Goal: Task Accomplishment & Management: Complete application form

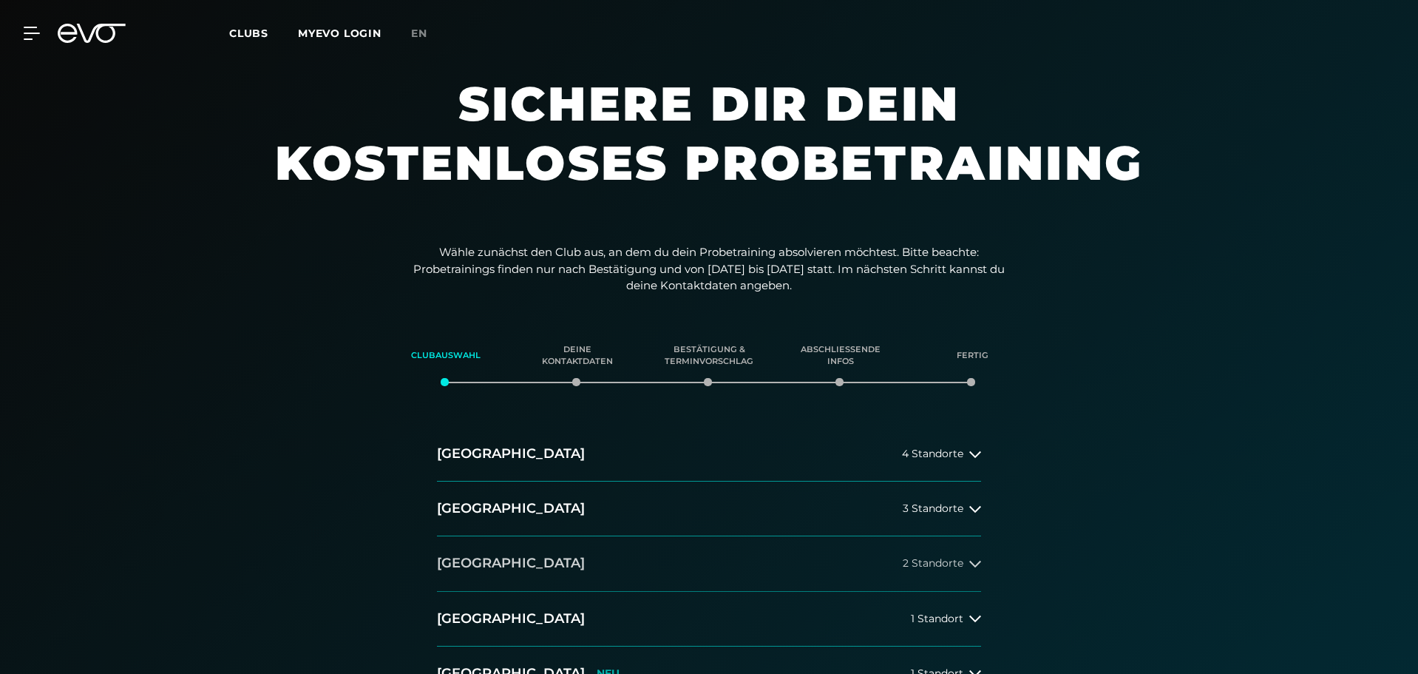
click at [656, 564] on button "[GEOGRAPHIC_DATA] 2 Standorte" at bounding box center [709, 563] width 544 height 55
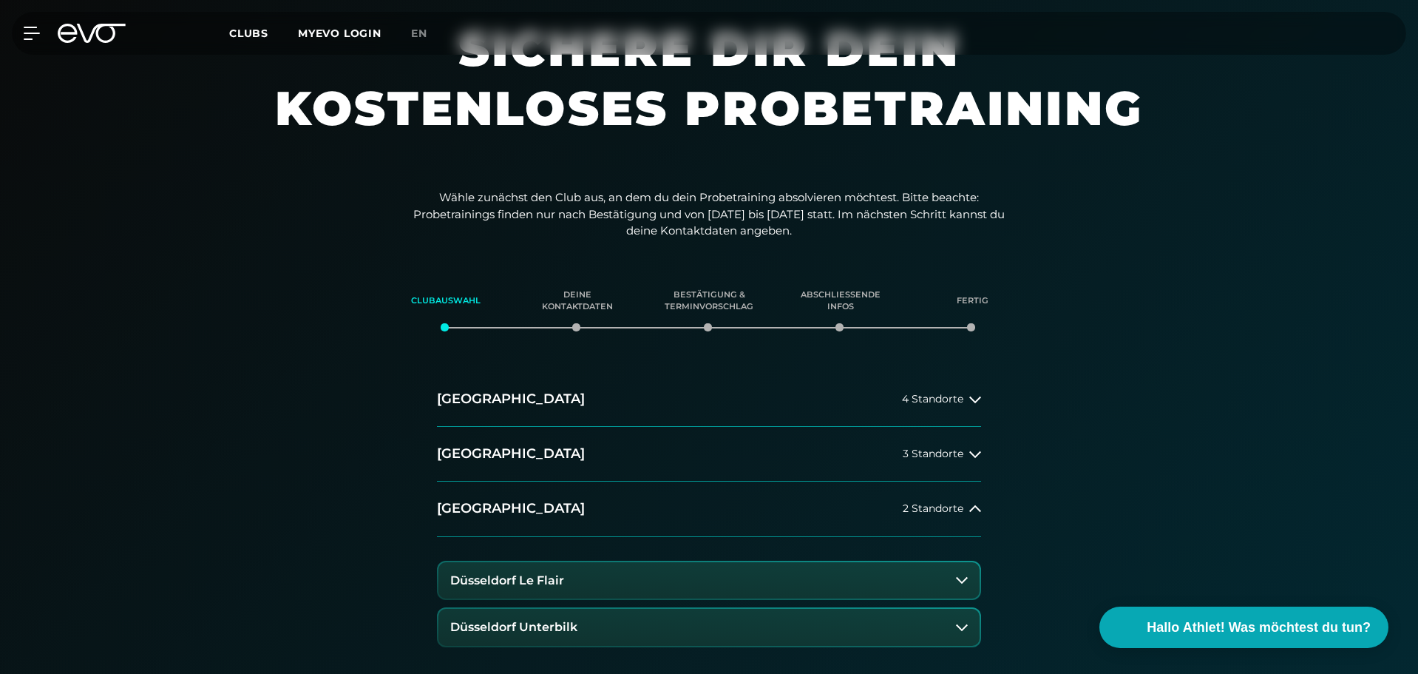
scroll to position [148, 0]
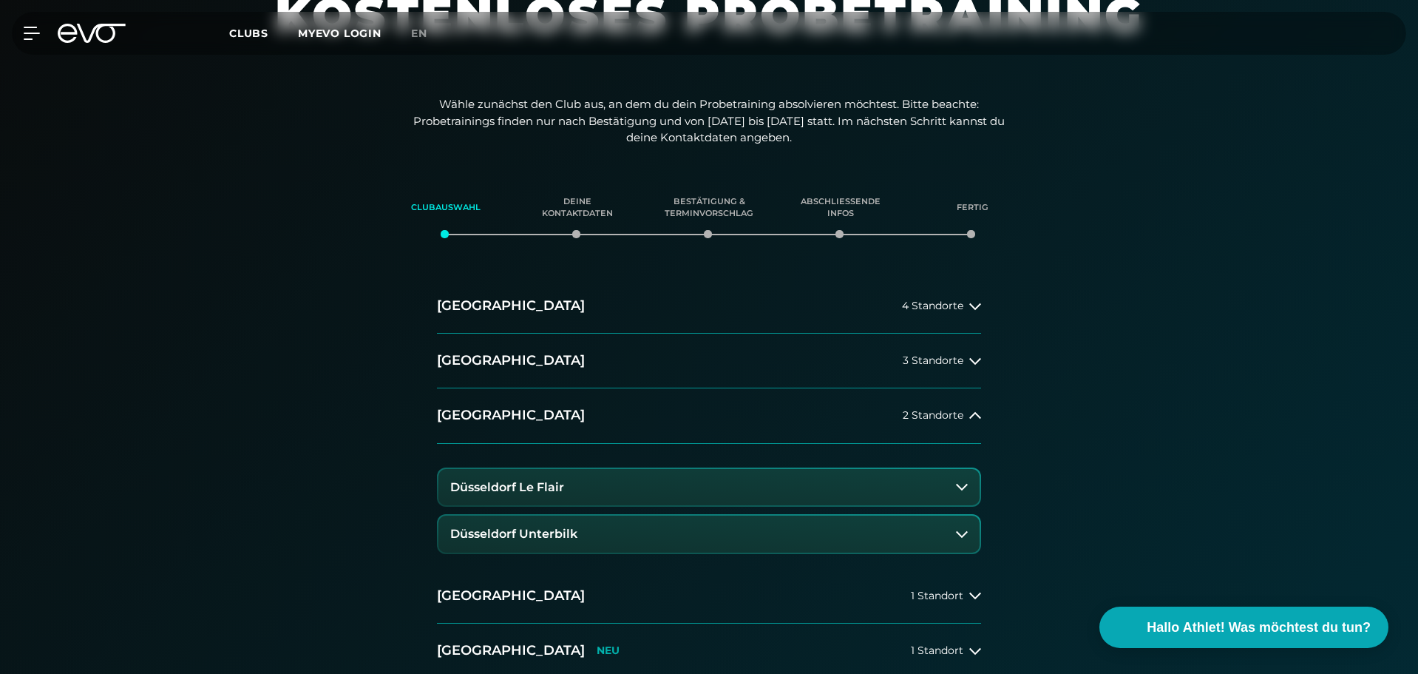
click at [571, 495] on button "Düsseldorf Le Flair" at bounding box center [708, 487] width 541 height 37
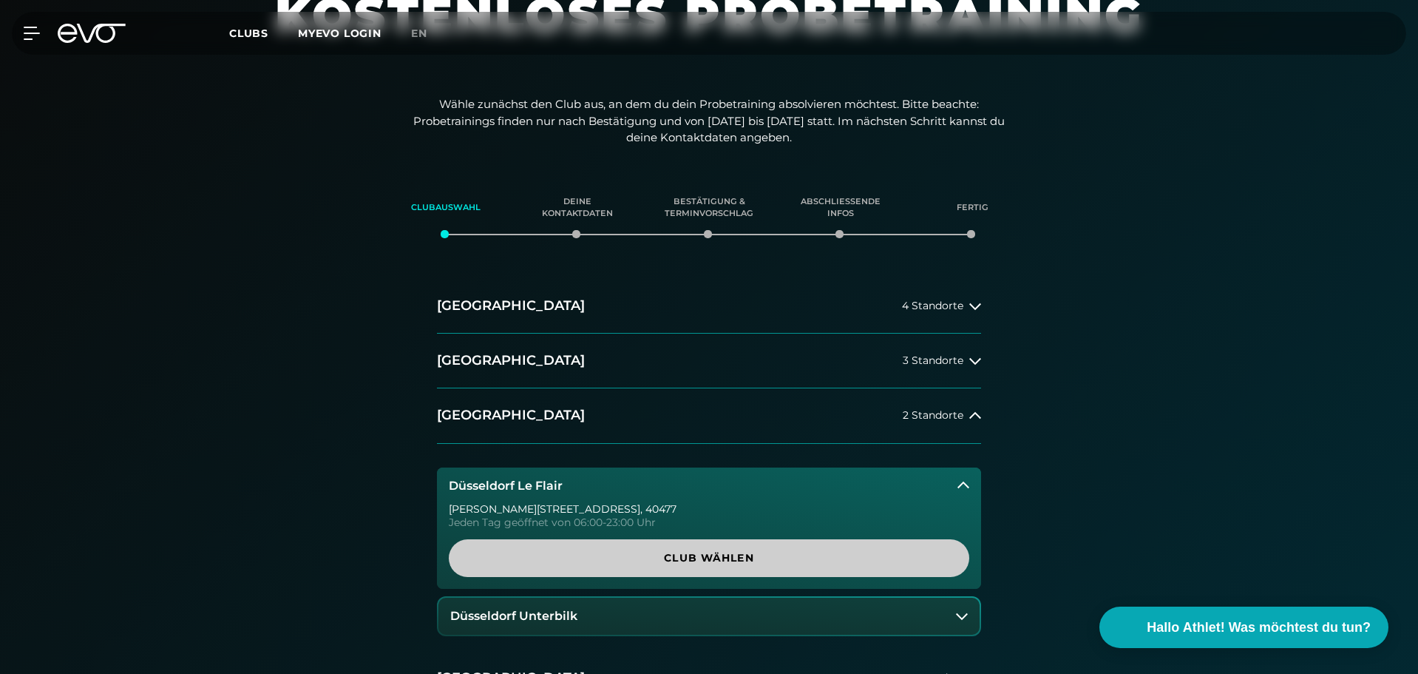
click at [743, 556] on span "Club wählen" at bounding box center [709, 558] width 450 height 16
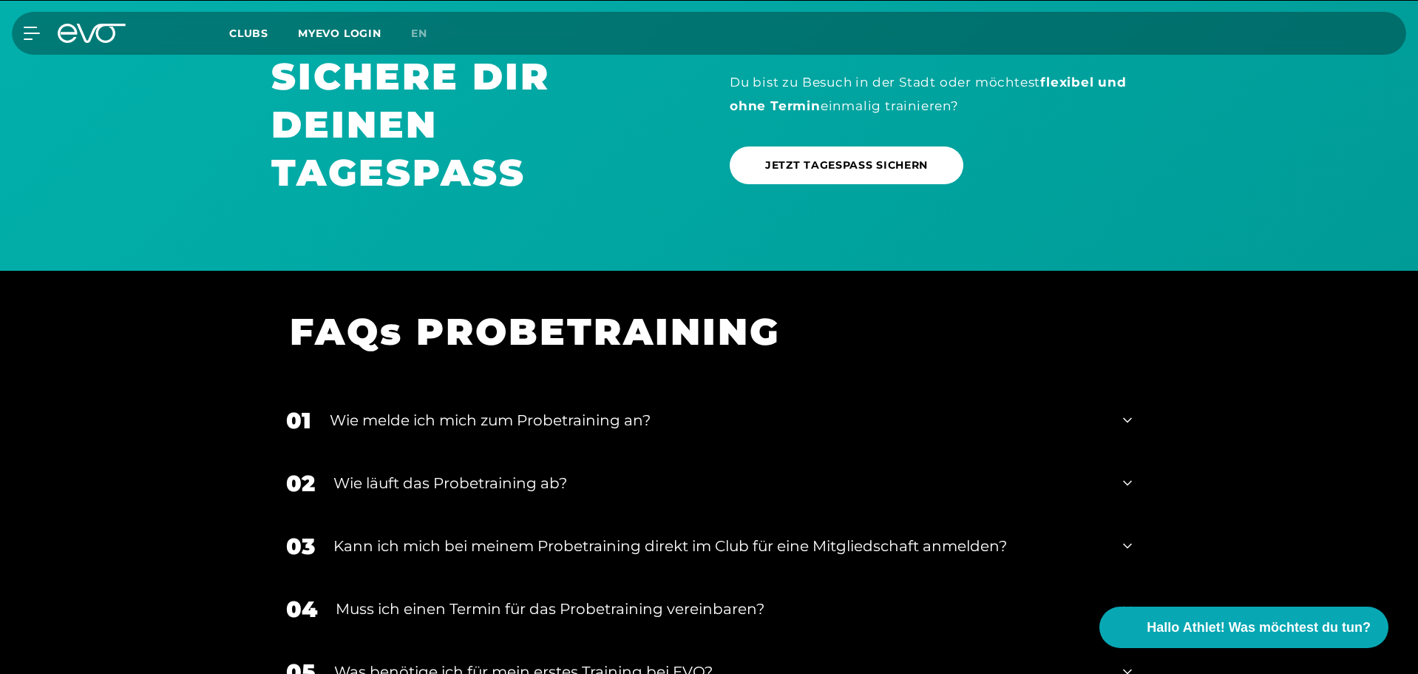
scroll to position [1141, 0]
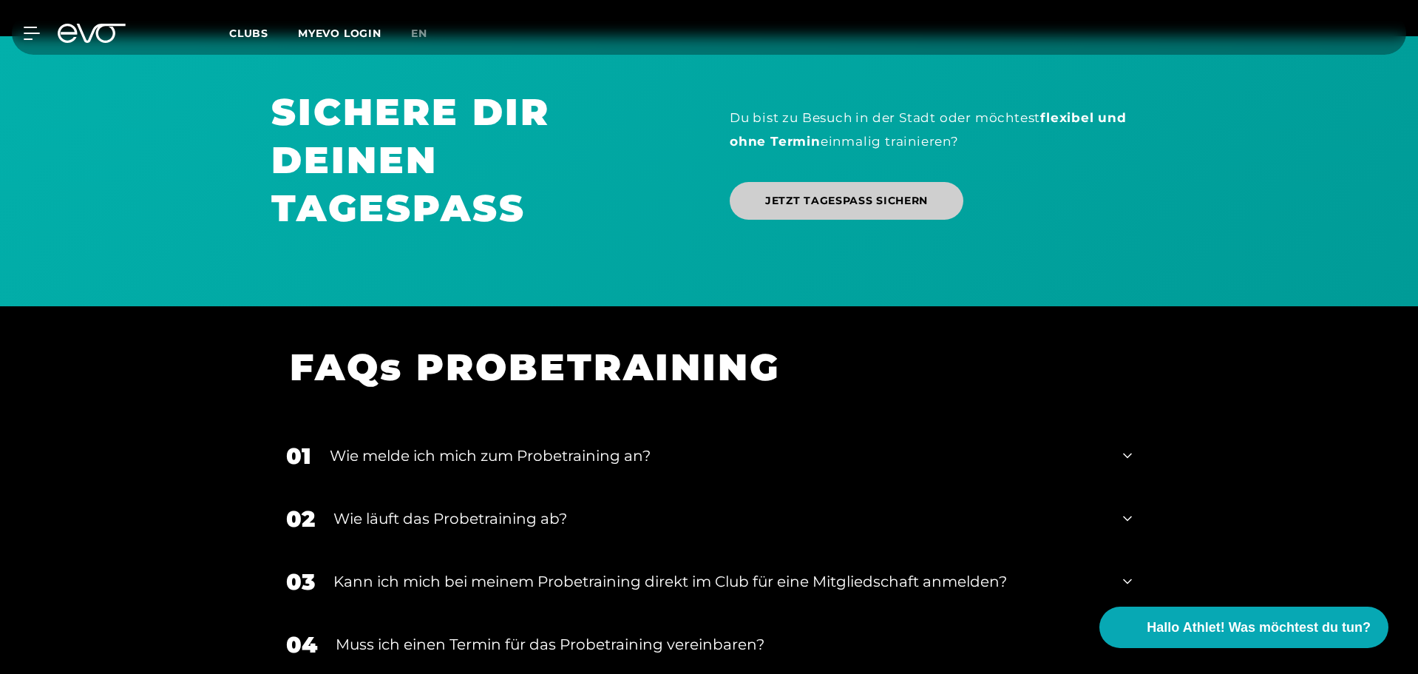
click at [801, 201] on span "JETZT TAGESPASS SICHERN" at bounding box center [846, 201] width 163 height 16
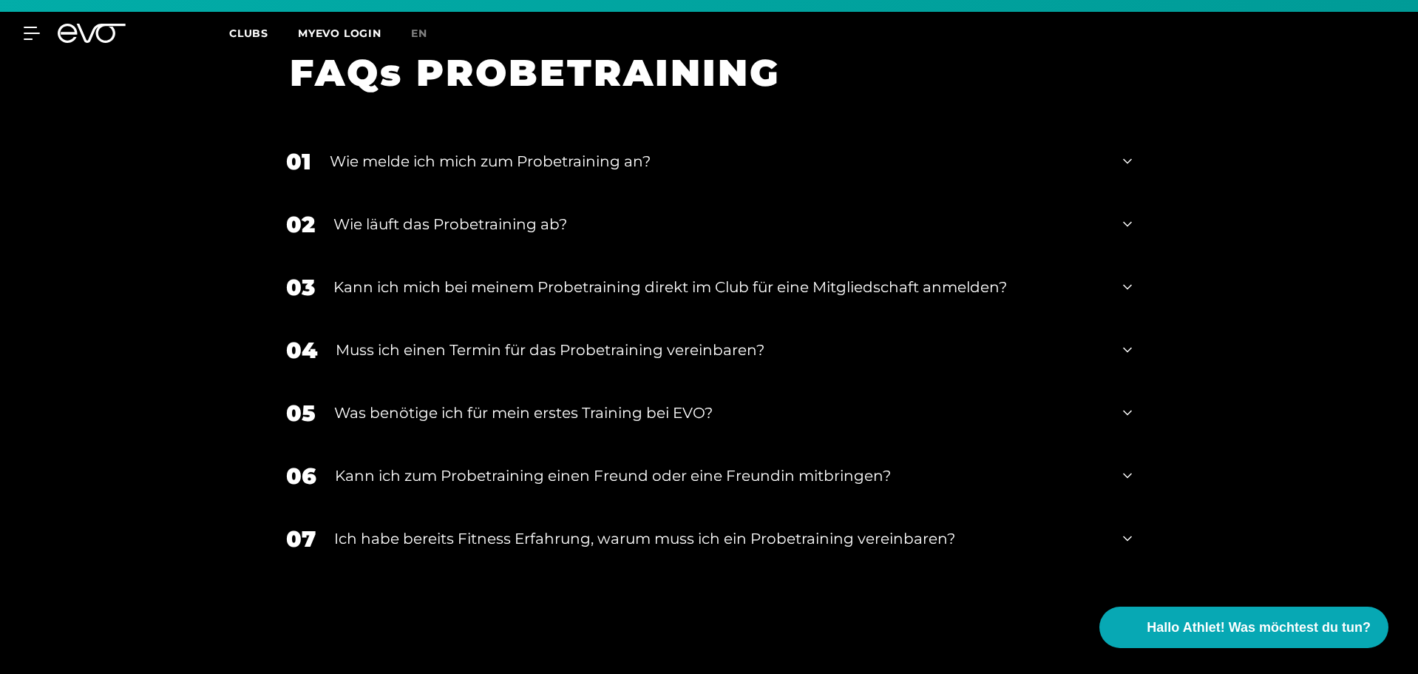
scroll to position [1436, 0]
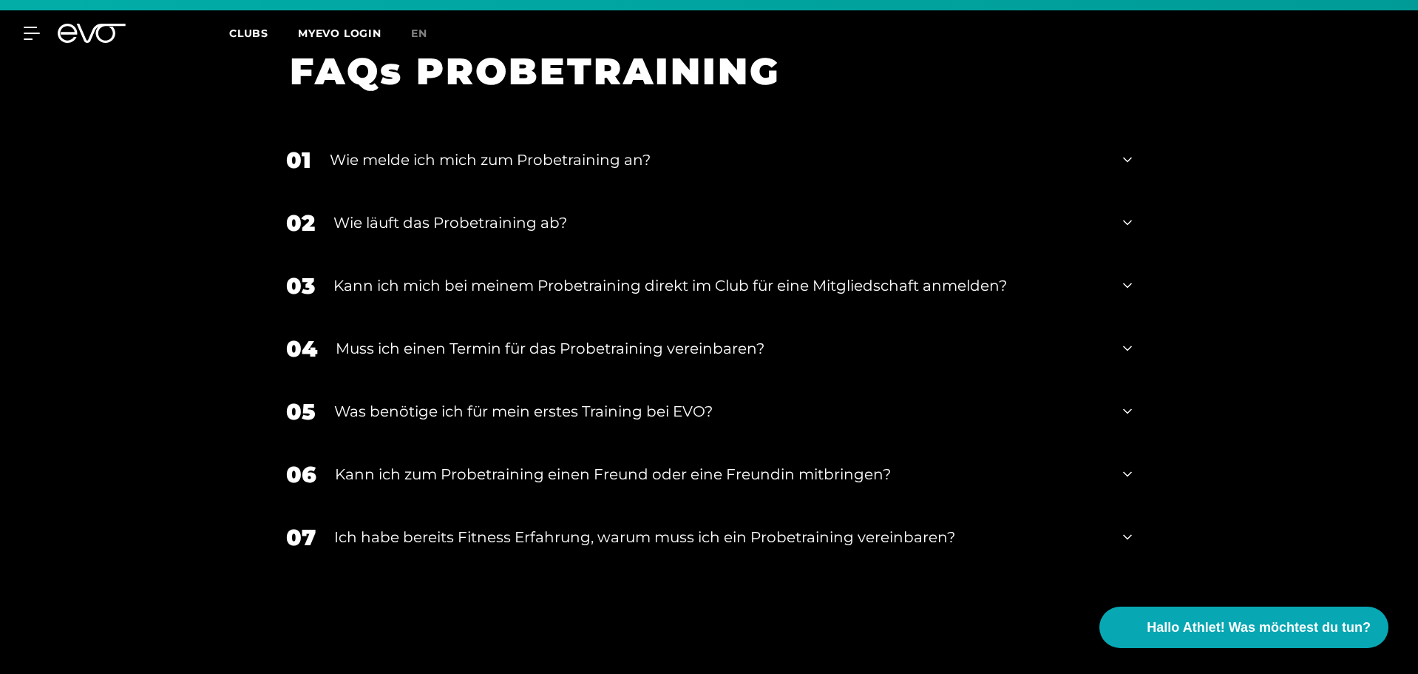
click at [524, 223] on div "Wie läuft das Probetraining ab?" at bounding box center [718, 222] width 771 height 22
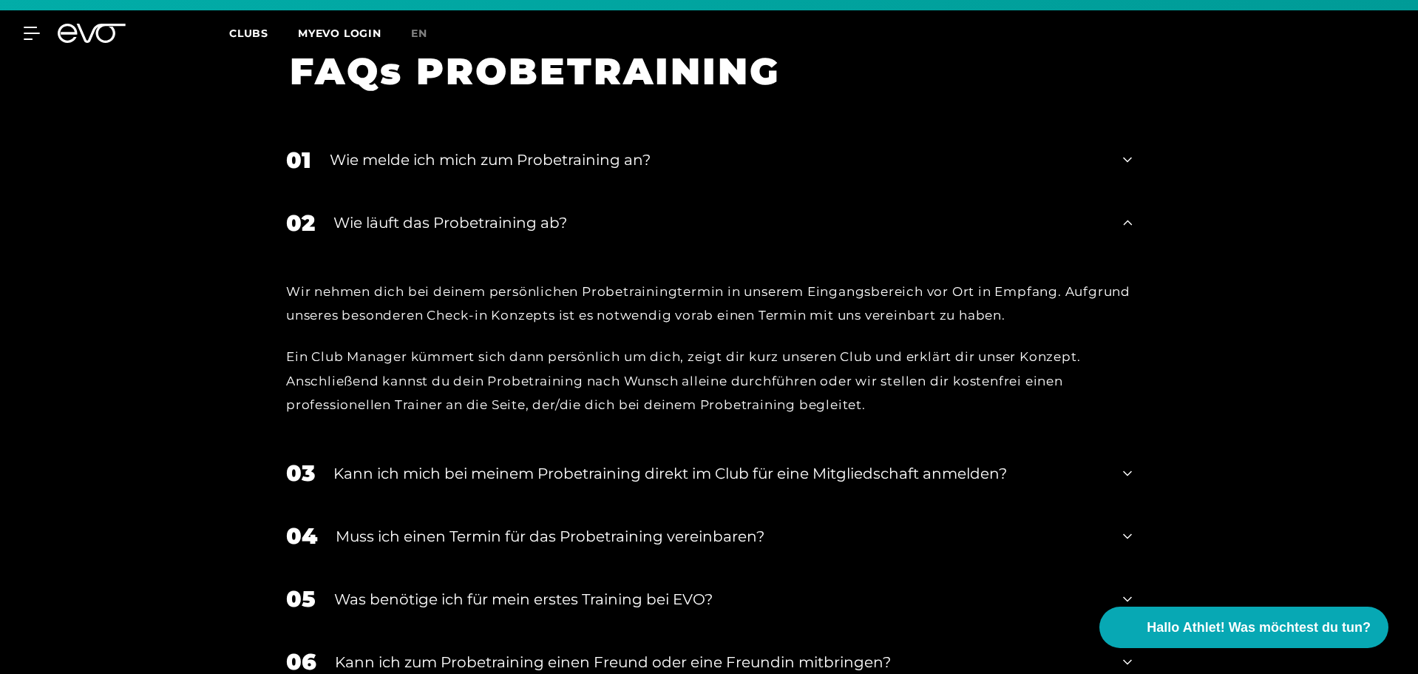
click at [524, 223] on div "Wie läuft das Probetraining ab?" at bounding box center [718, 222] width 771 height 22
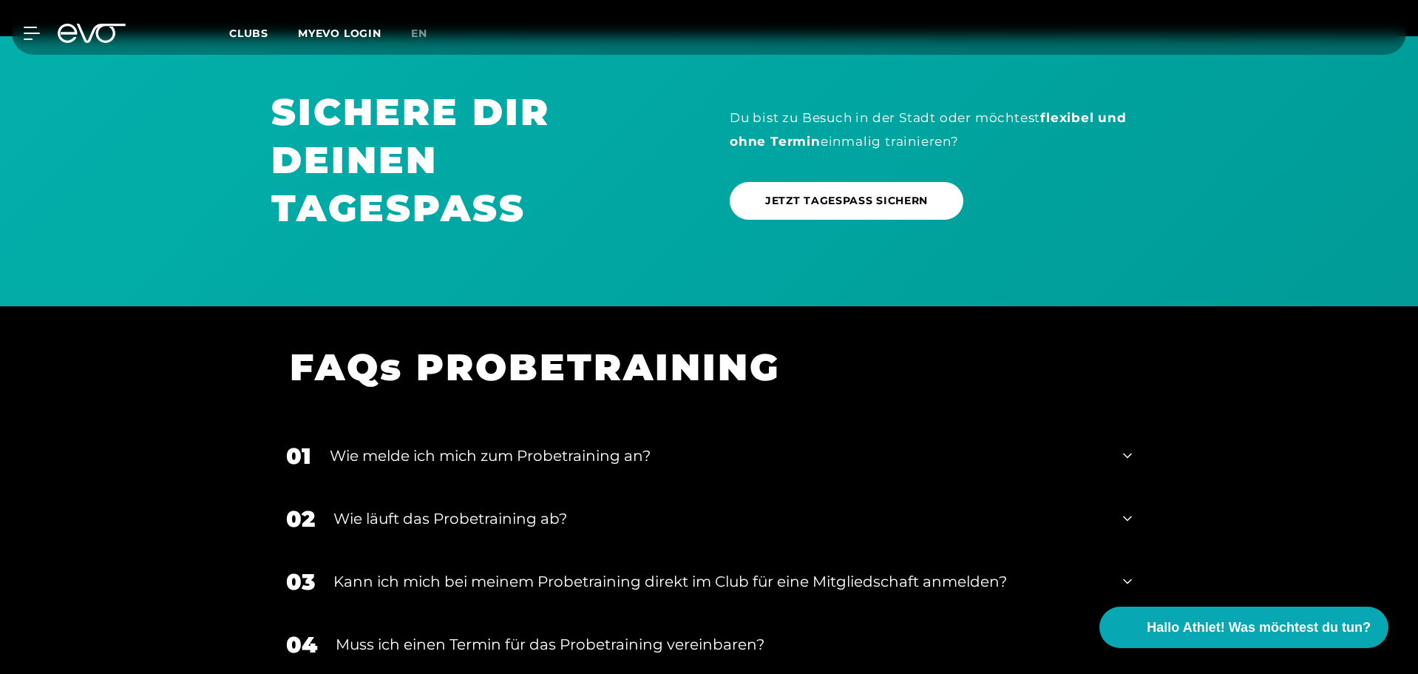
scroll to position [1329, 0]
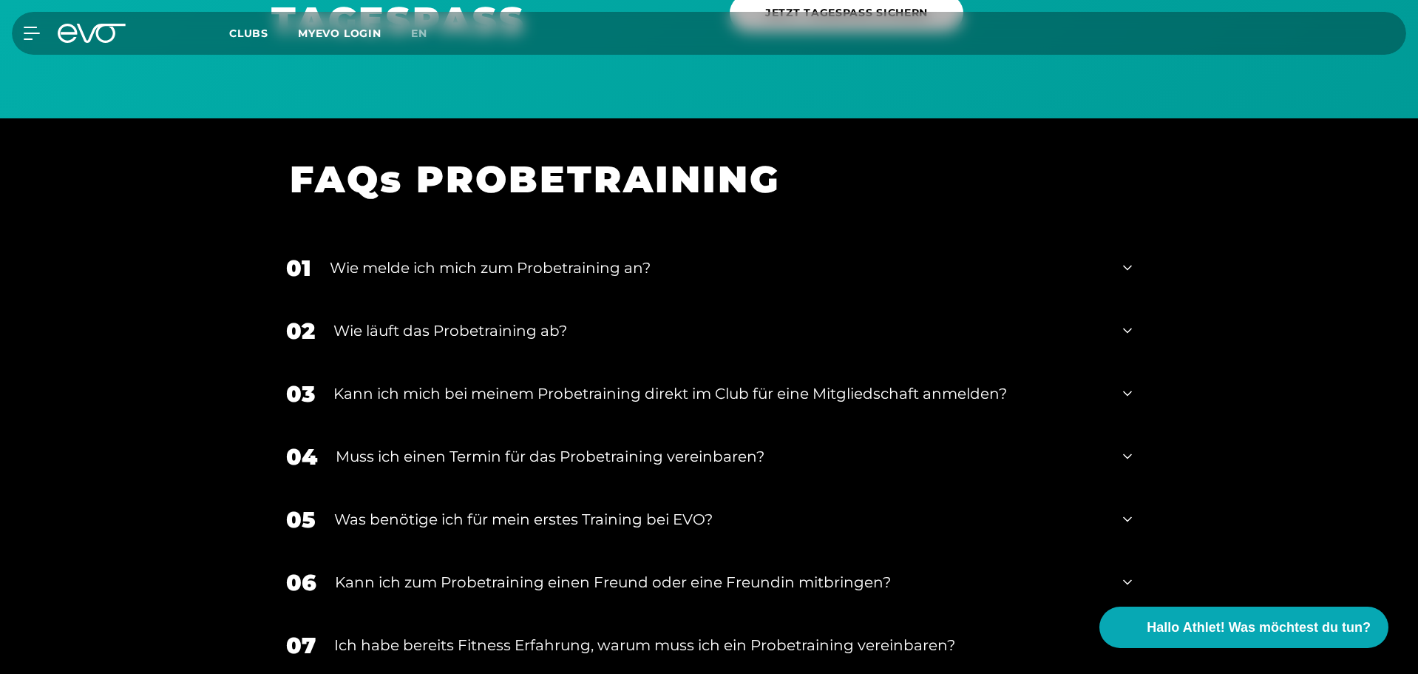
click at [475, 271] on div "Wie melde ich mich zum Probetraining an?" at bounding box center [717, 268] width 775 height 22
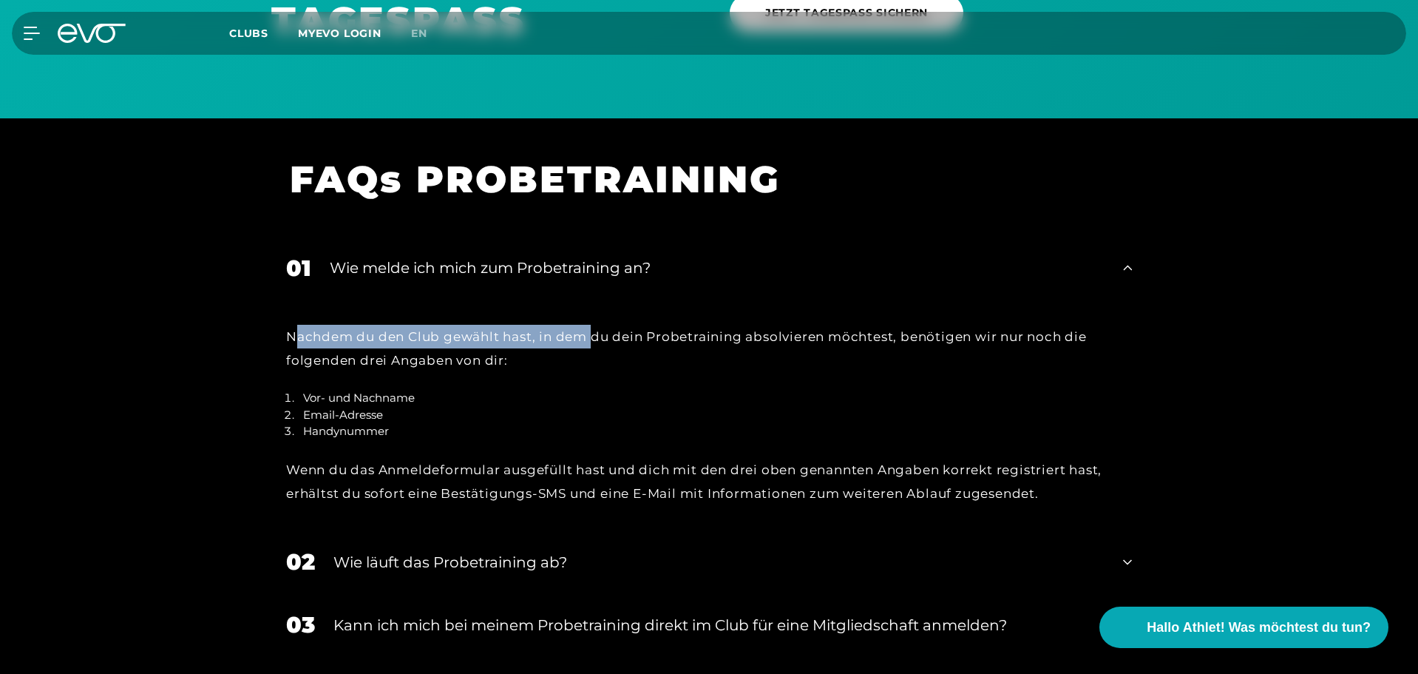
drag, startPoint x: 299, startPoint y: 339, endPoint x: 591, endPoint y: 345, distance: 292.8
click at [591, 345] on div "Nachdem du den Club gewählt hast, in dem du dein Probetraining absolvieren möch…" at bounding box center [709, 349] width 846 height 48
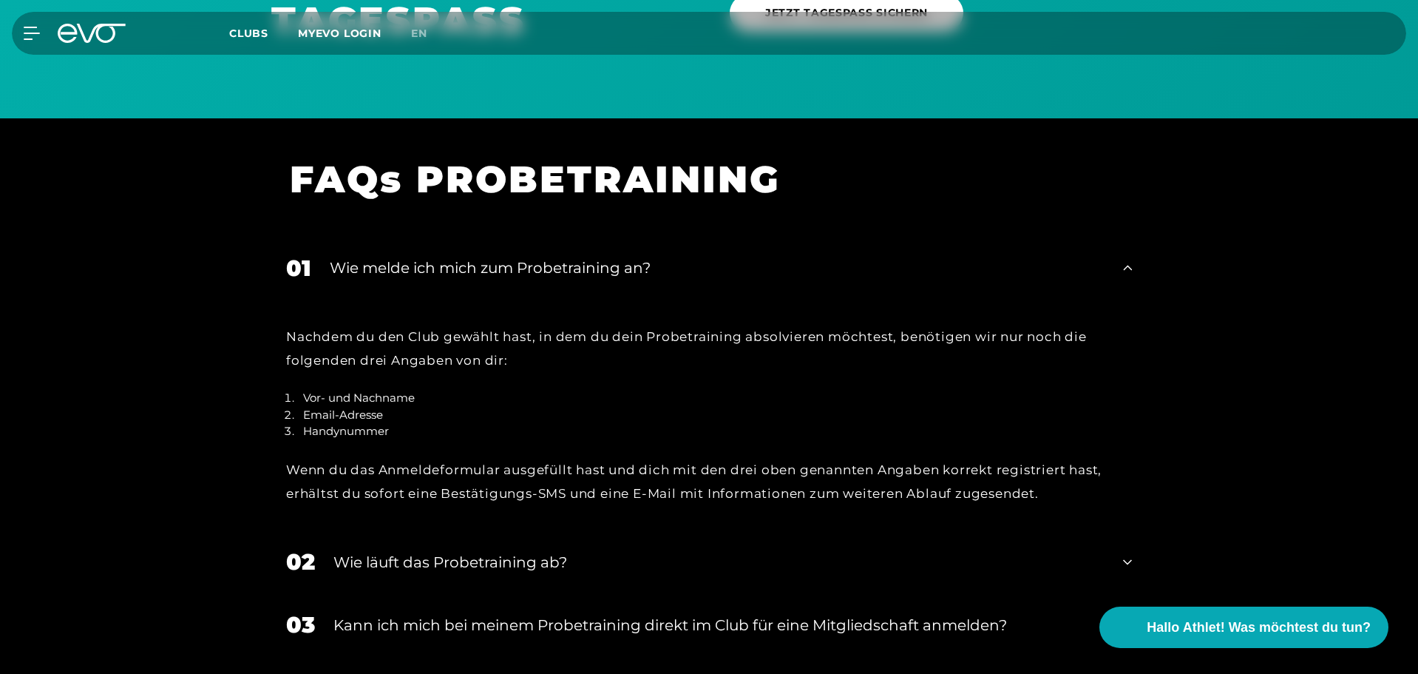
click at [540, 356] on div "Nachdem du den Club gewählt hast, in dem du dein Probetraining absolvieren möch…" at bounding box center [709, 349] width 846 height 48
click at [534, 359] on div "Nachdem du den Club gewählt hast, in dem du dein Probetraining absolvieren möch…" at bounding box center [709, 349] width 846 height 48
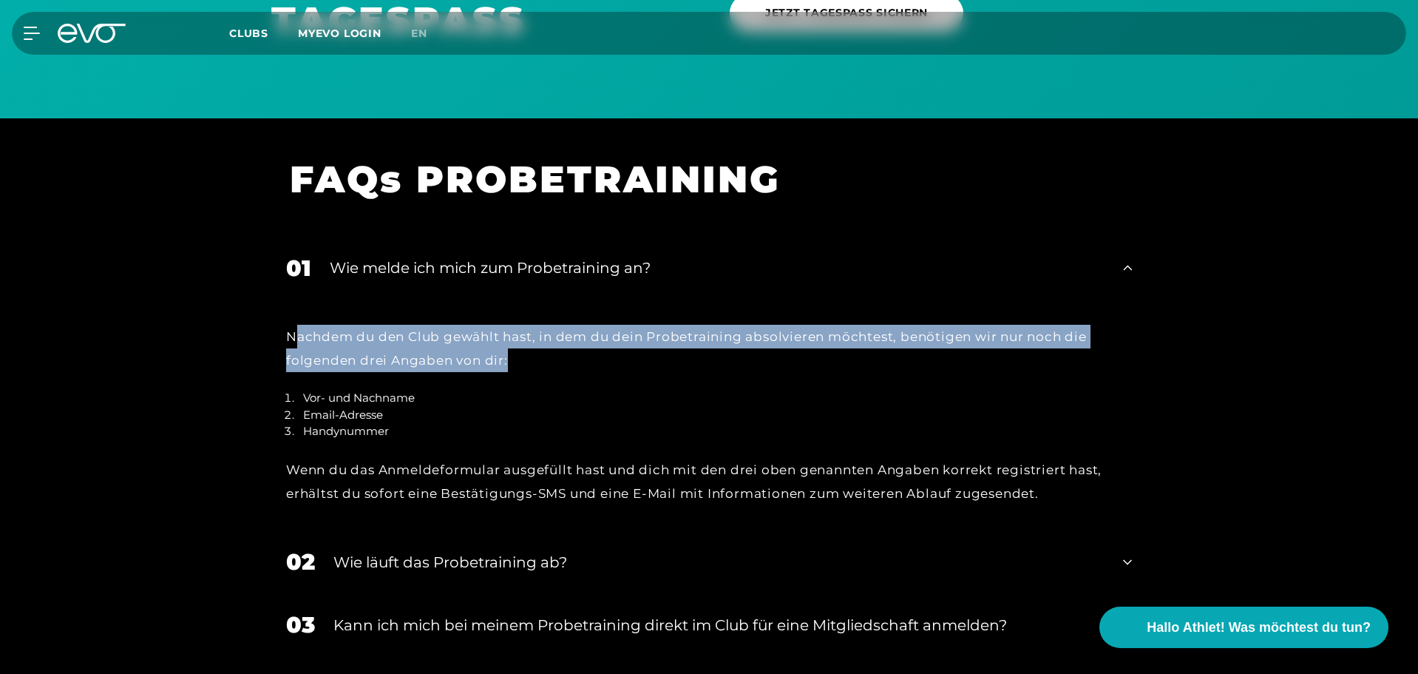
drag, startPoint x: 534, startPoint y: 359, endPoint x: 293, endPoint y: 338, distance: 242.0
click at [293, 338] on div "Nachdem du den Club gewählt hast, in dem du dein Probetraining absolvieren möch…" at bounding box center [709, 349] width 846 height 48
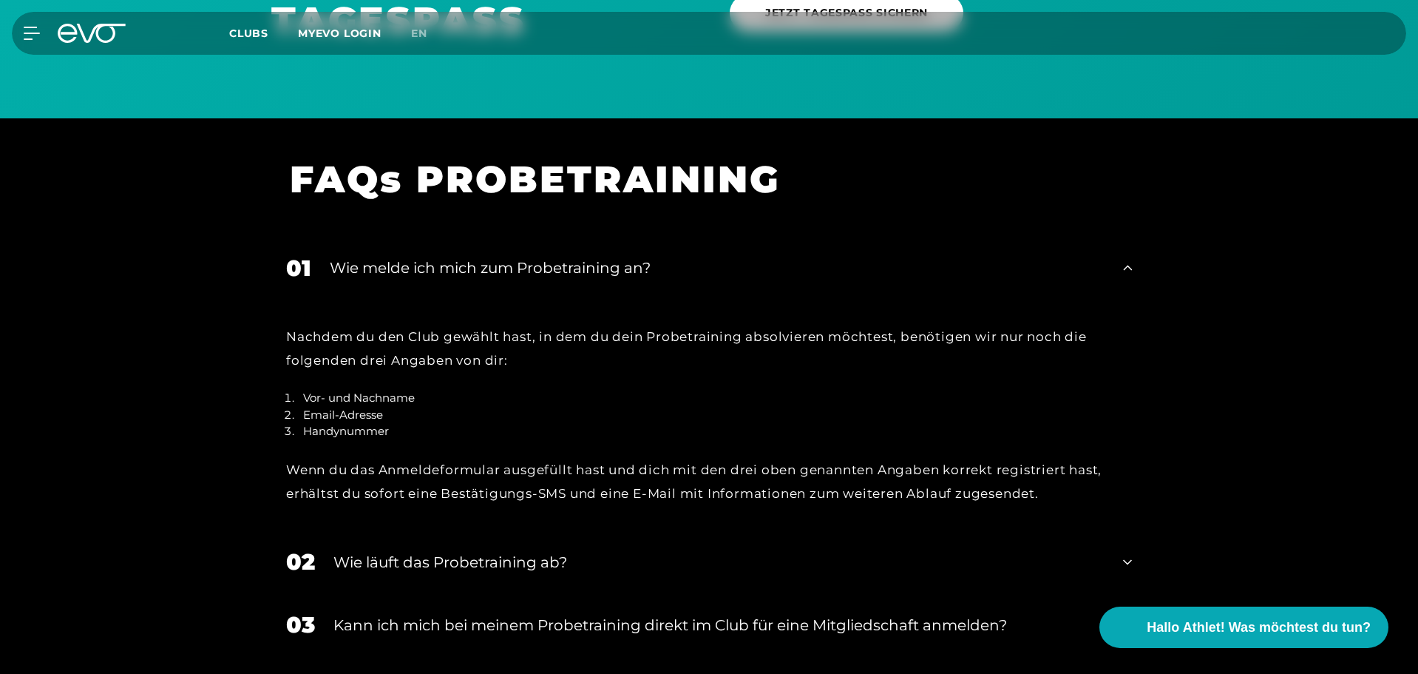
click at [393, 477] on div "Wenn du das Anmeldeformular ausgefüllt hast und dich mit den drei oben genannte…" at bounding box center [709, 482] width 846 height 48
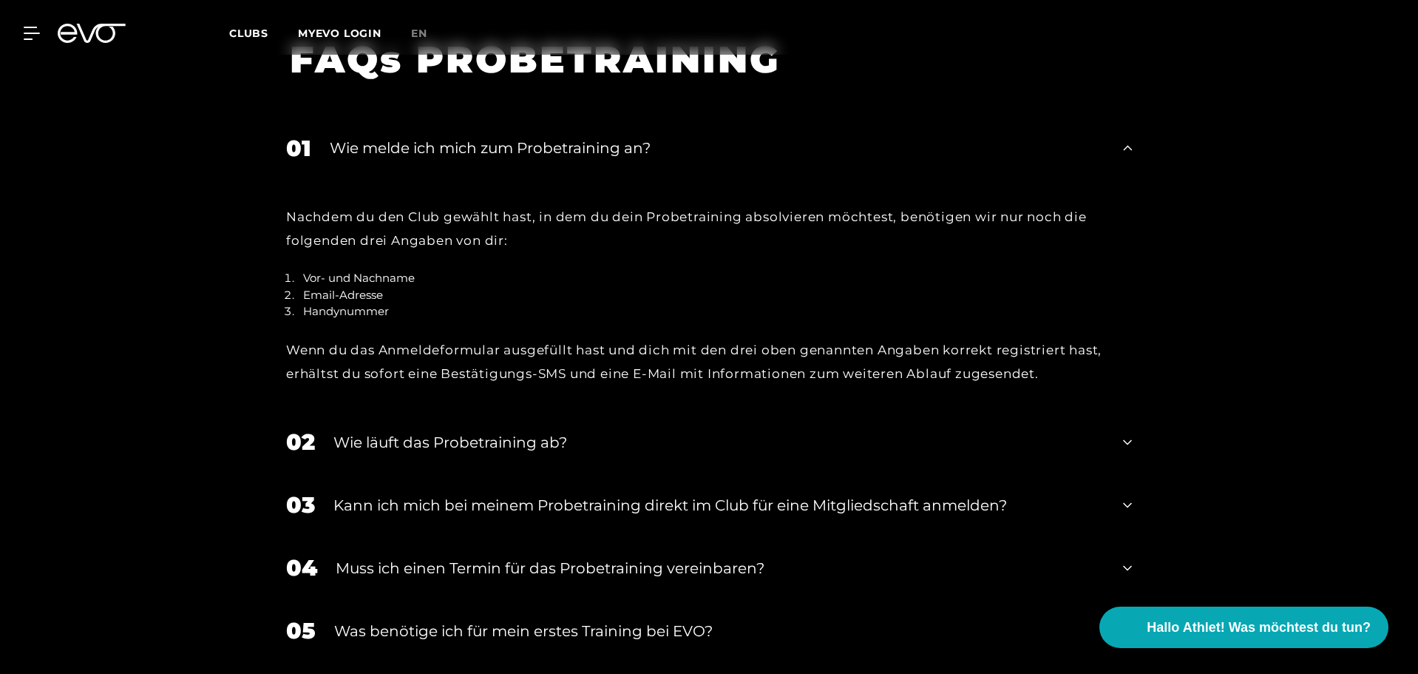
scroll to position [1550, 0]
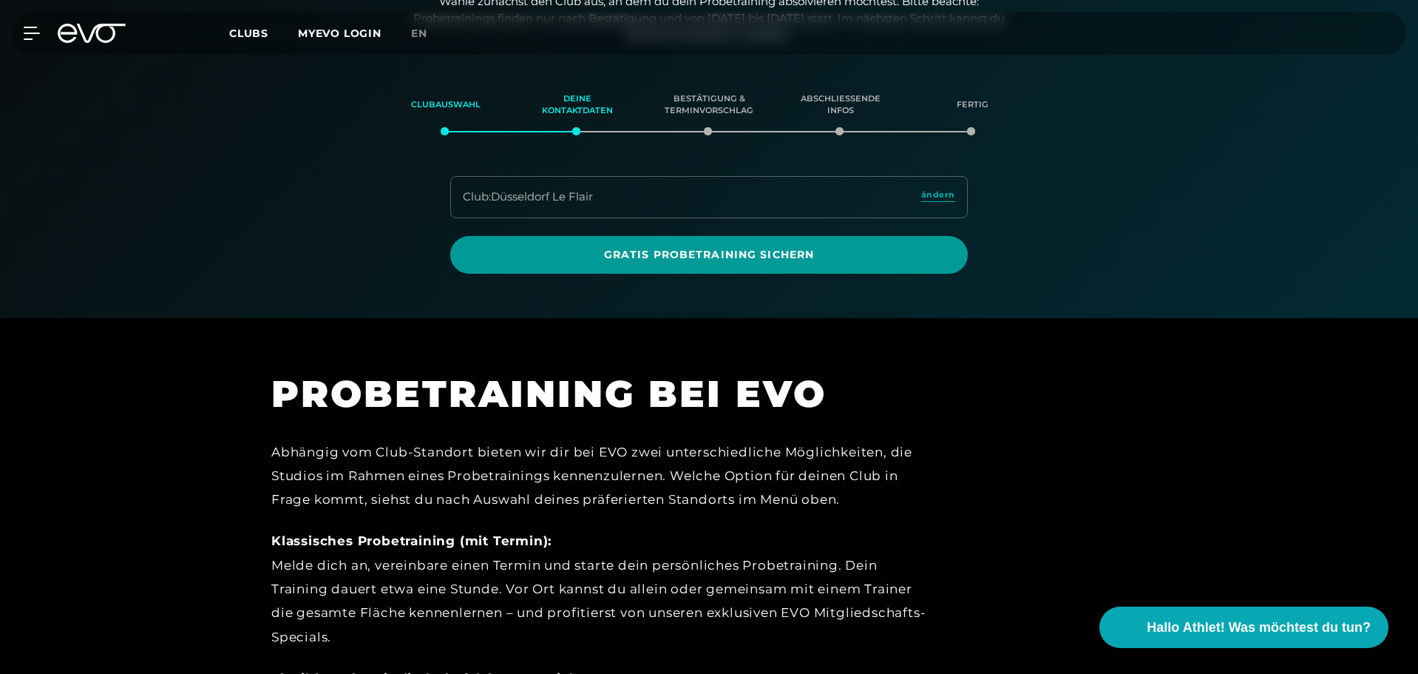
scroll to position [254, 0]
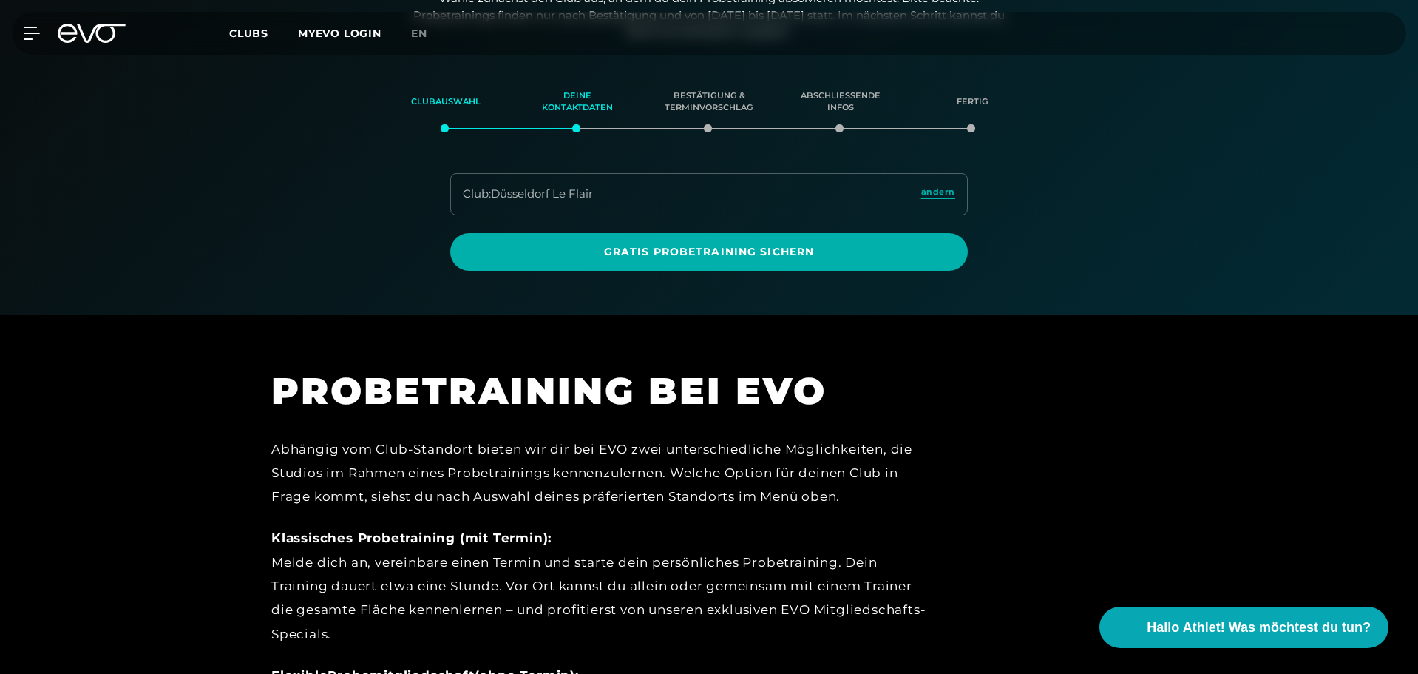
click at [674, 204] on div "Club : Düsseldorf Le Flair ändern" at bounding box center [709, 194] width 518 height 42
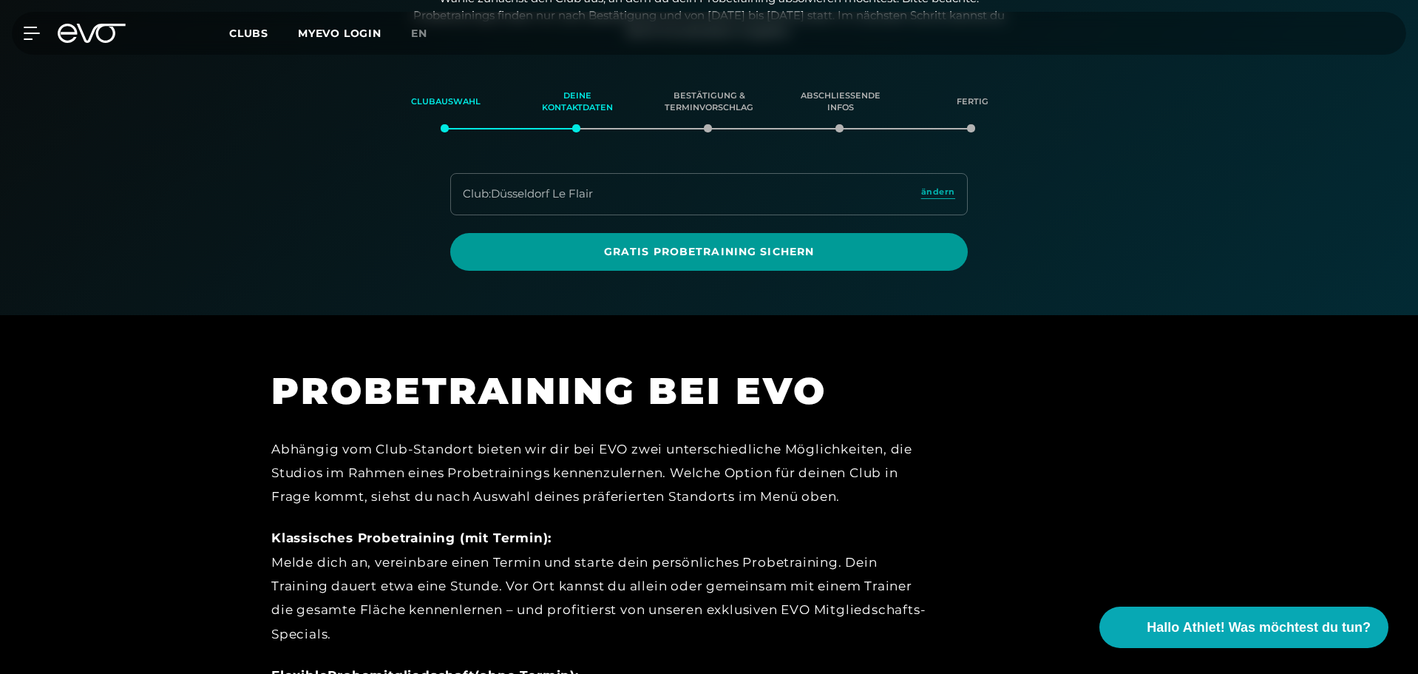
click at [690, 256] on span "Gratis Probetraining sichern" at bounding box center [709, 252] width 447 height 16
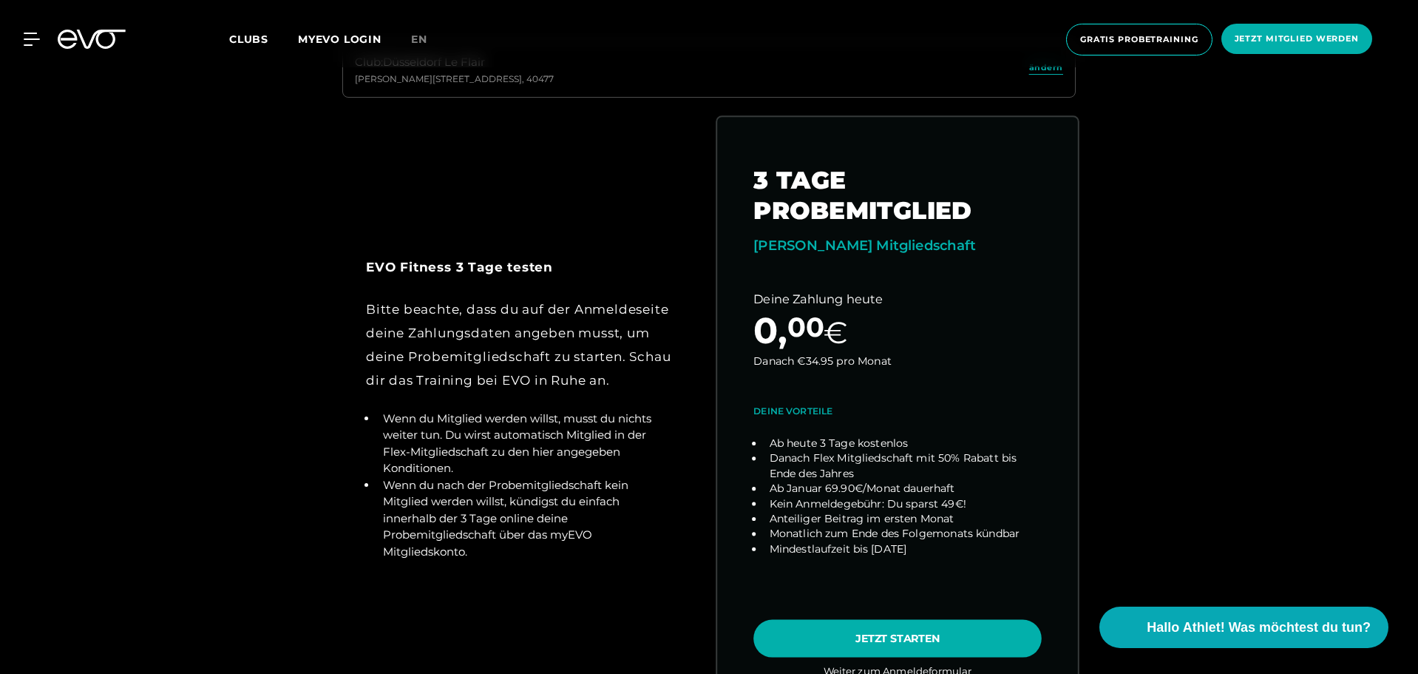
scroll to position [739, 0]
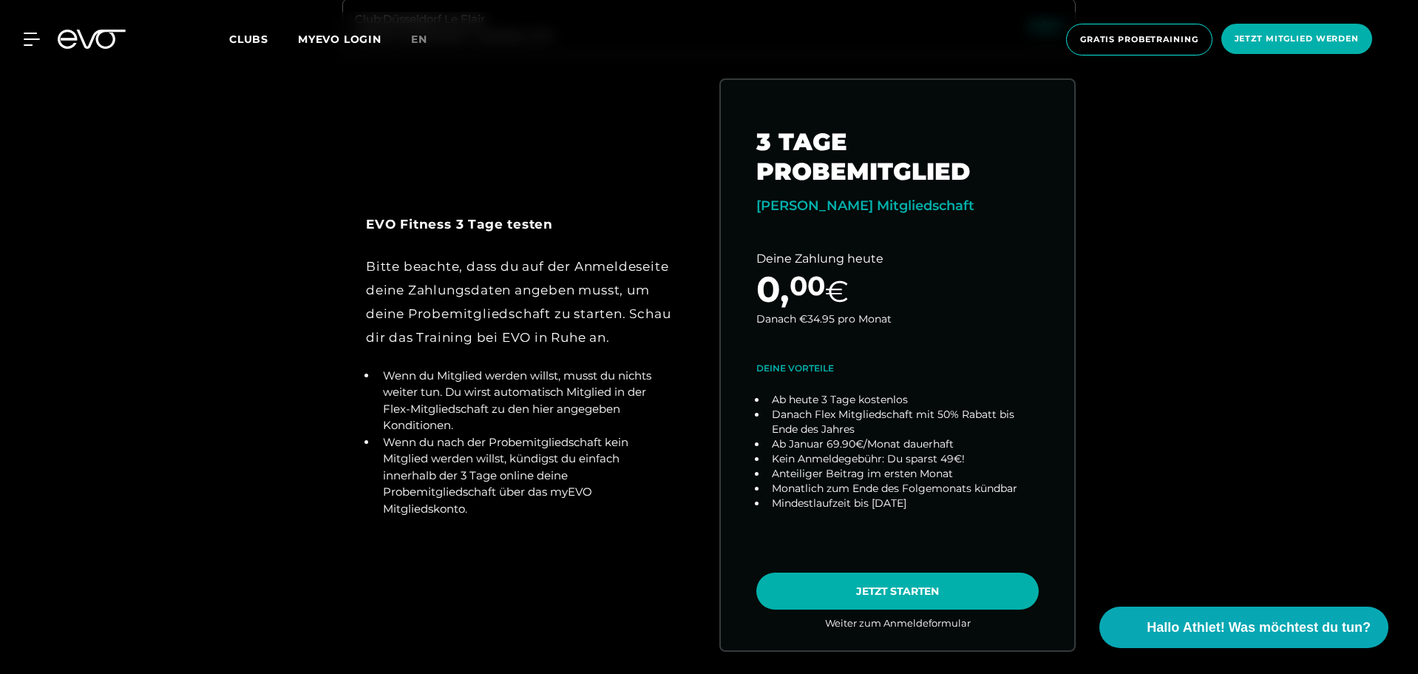
click at [458, 347] on div "Bitte beachte, dass du auf der Anmeldeseite deine Zahlungsdaten angeben musst, …" at bounding box center [520, 301] width 309 height 95
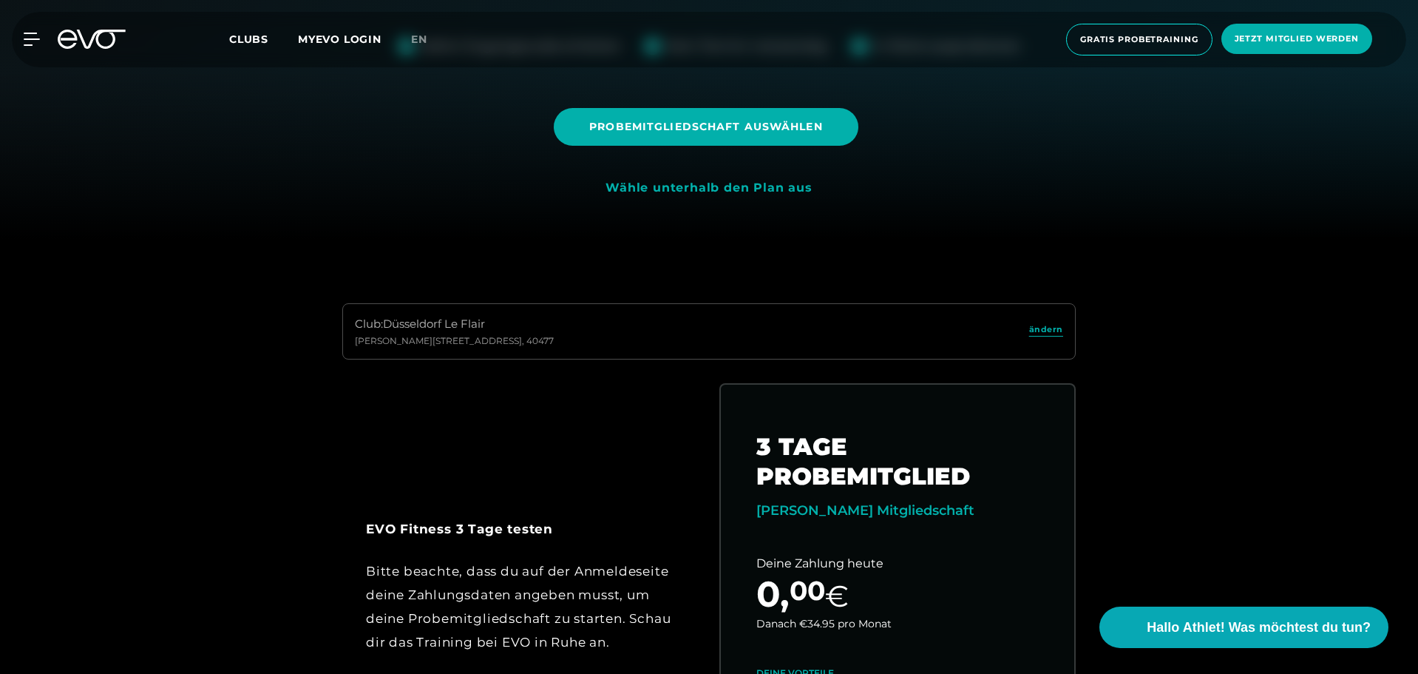
scroll to position [0, 0]
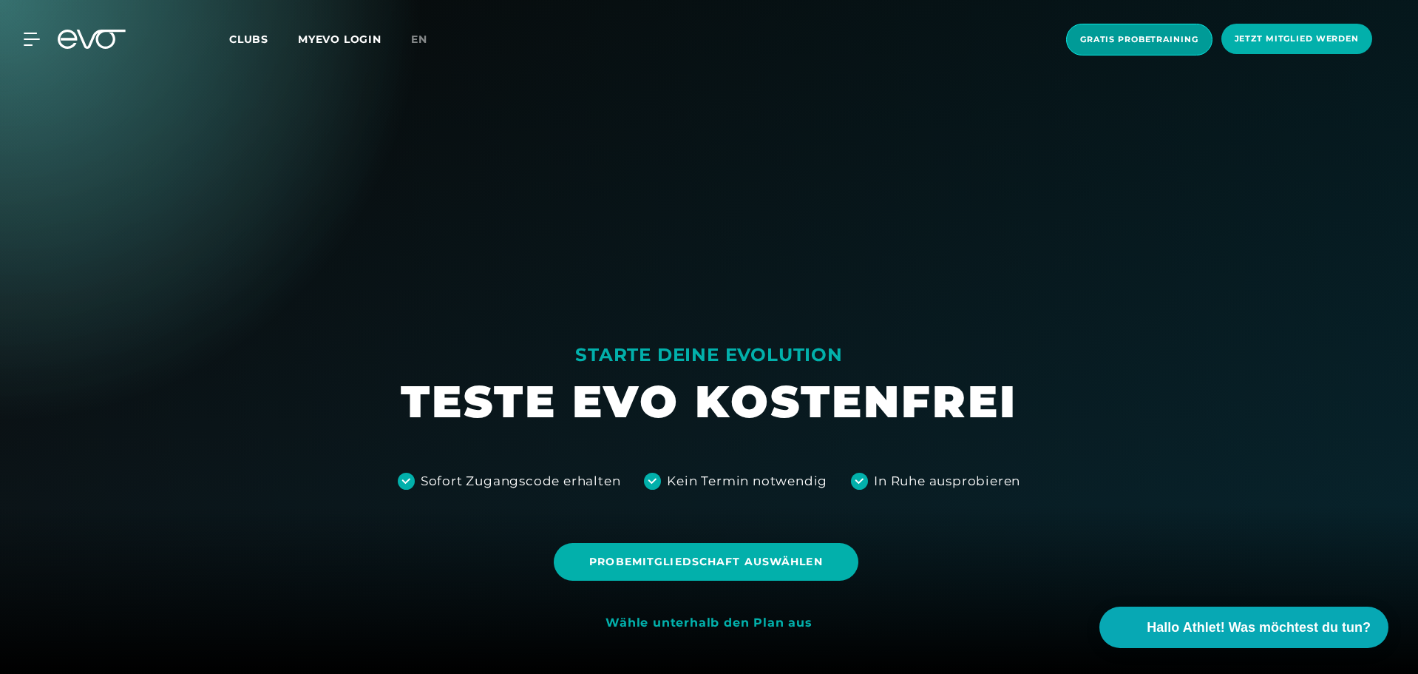
click at [1133, 49] on span "Gratis Probetraining" at bounding box center [1139, 40] width 146 height 32
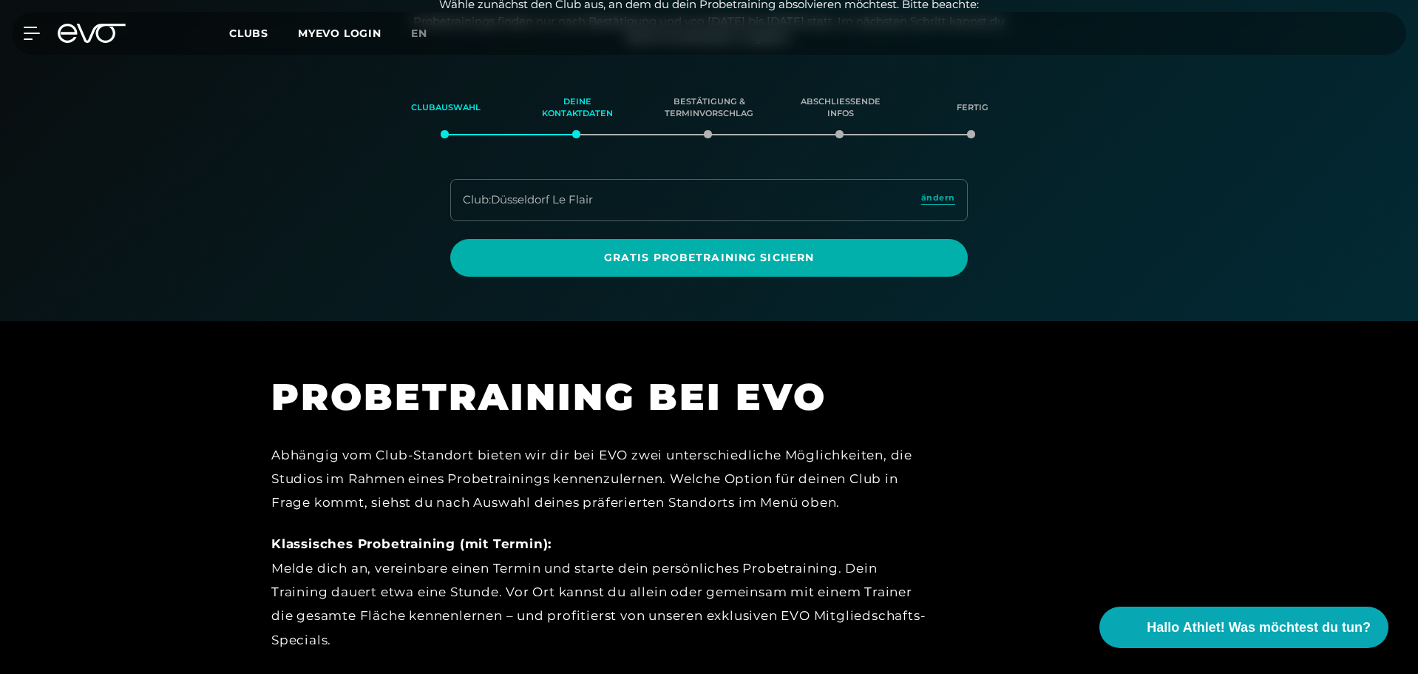
scroll to position [254, 0]
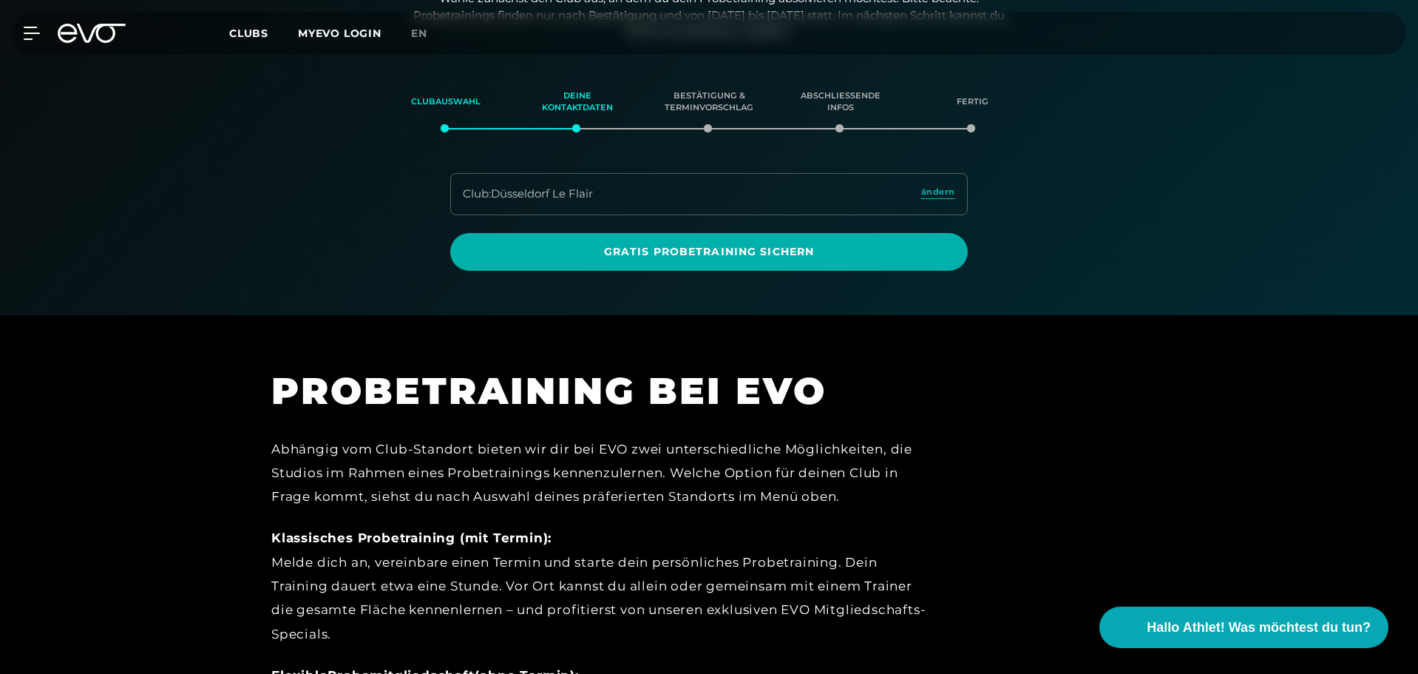
click at [708, 122] on div "Bestätigung & Terminvorschlag" at bounding box center [709, 102] width 95 height 40
click at [776, 202] on div "Club : Düsseldorf Le Flair ändern" at bounding box center [709, 194] width 518 height 42
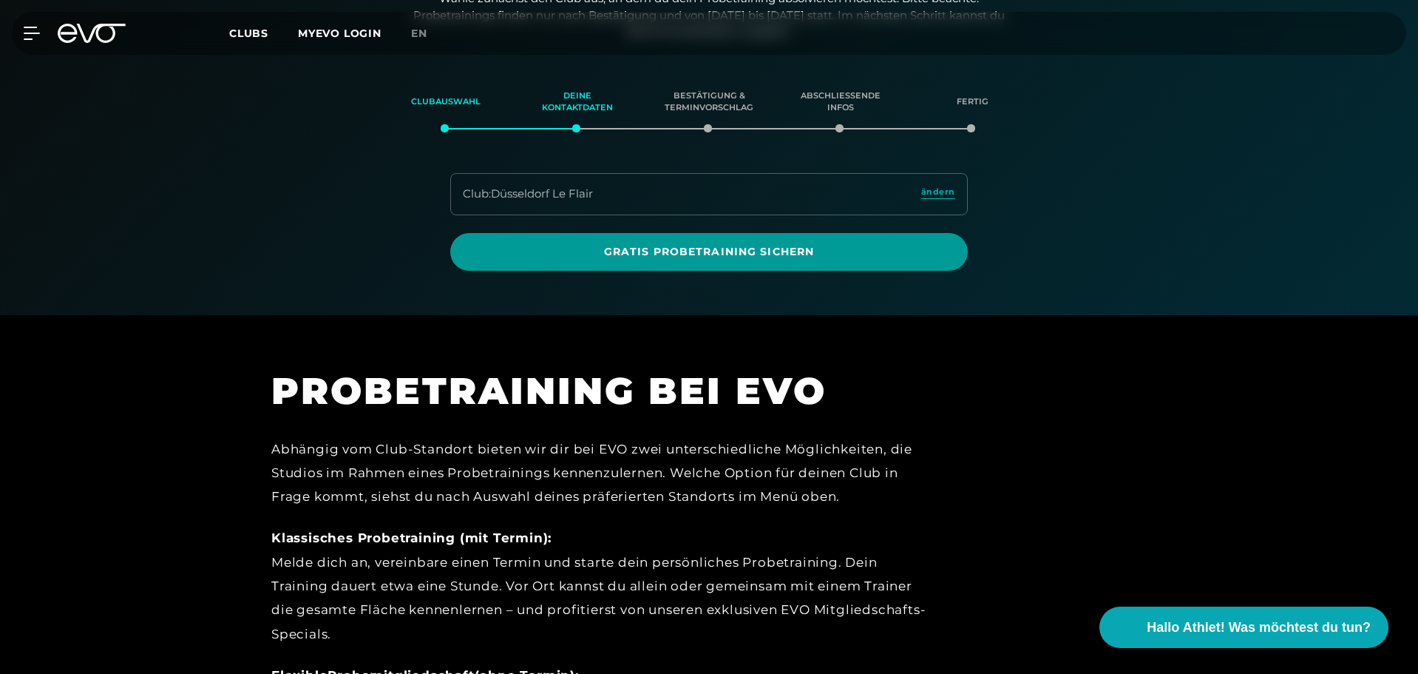
click at [719, 257] on span "Gratis Probetraining sichern" at bounding box center [709, 252] width 447 height 16
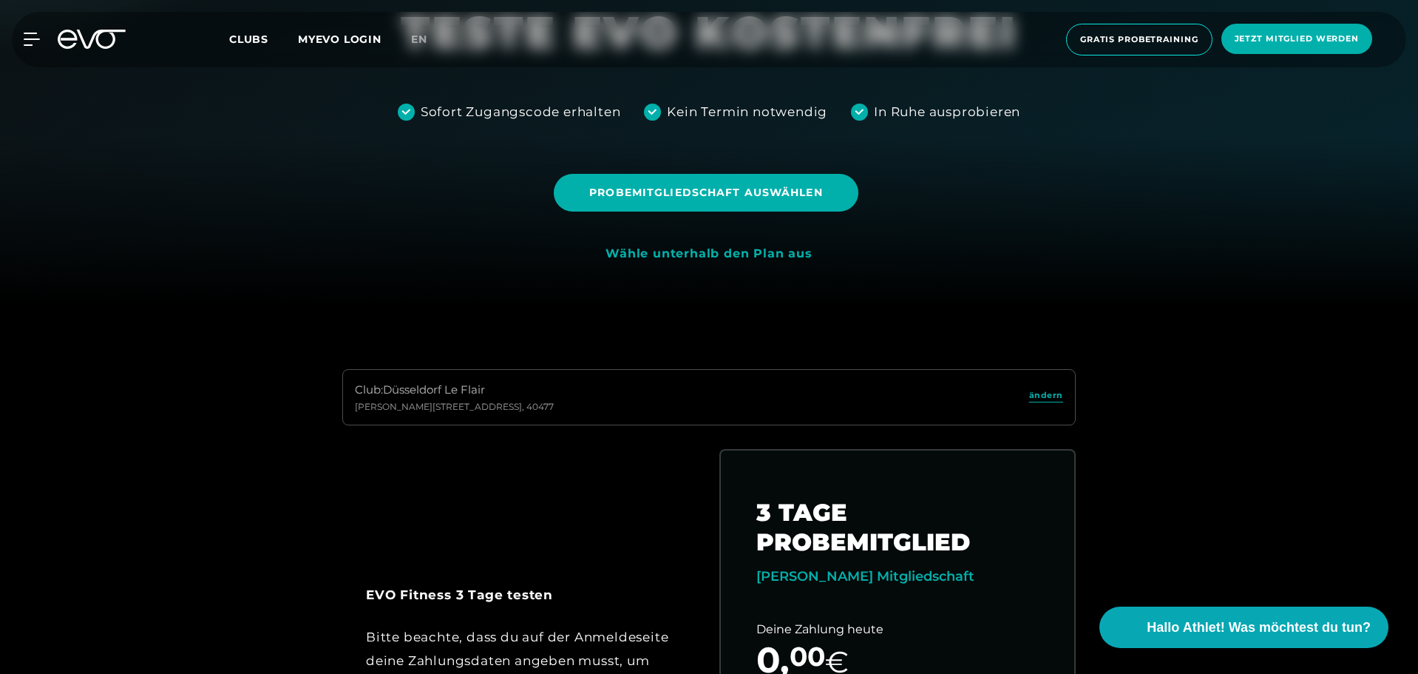
scroll to position [370, 0]
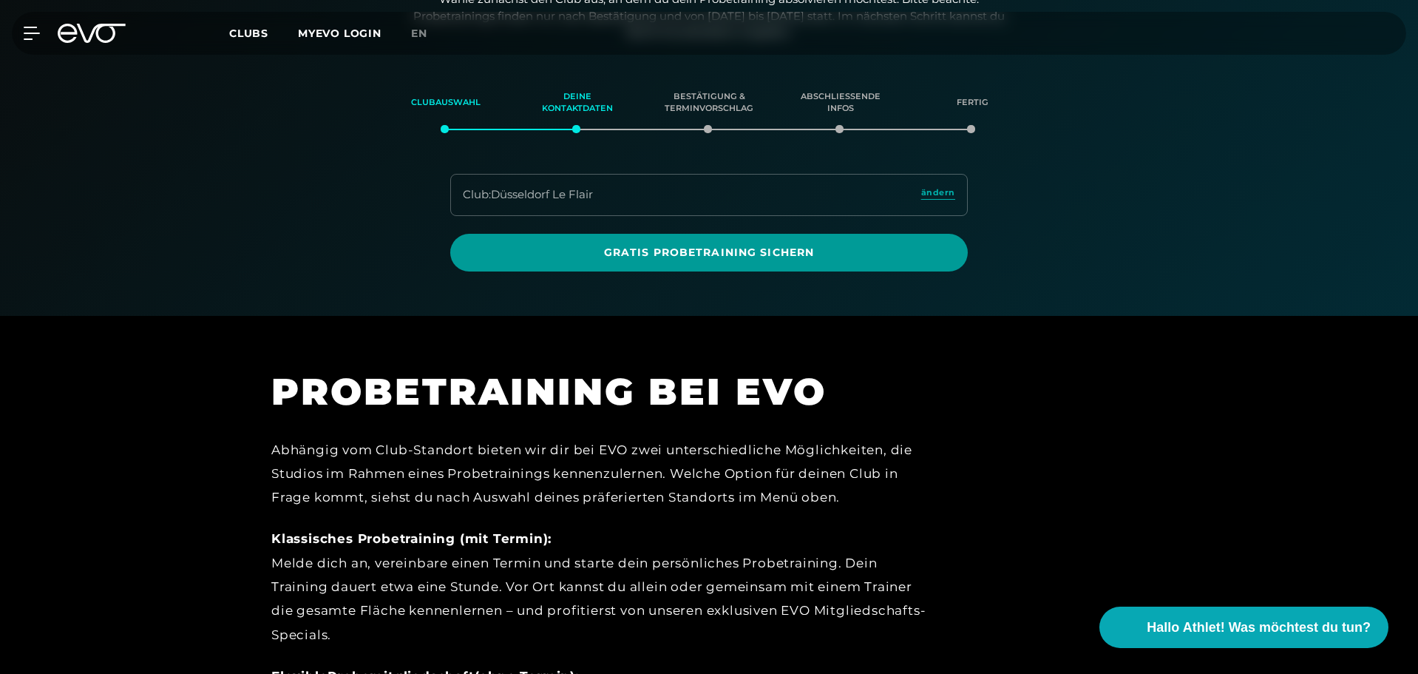
scroll to position [254, 0]
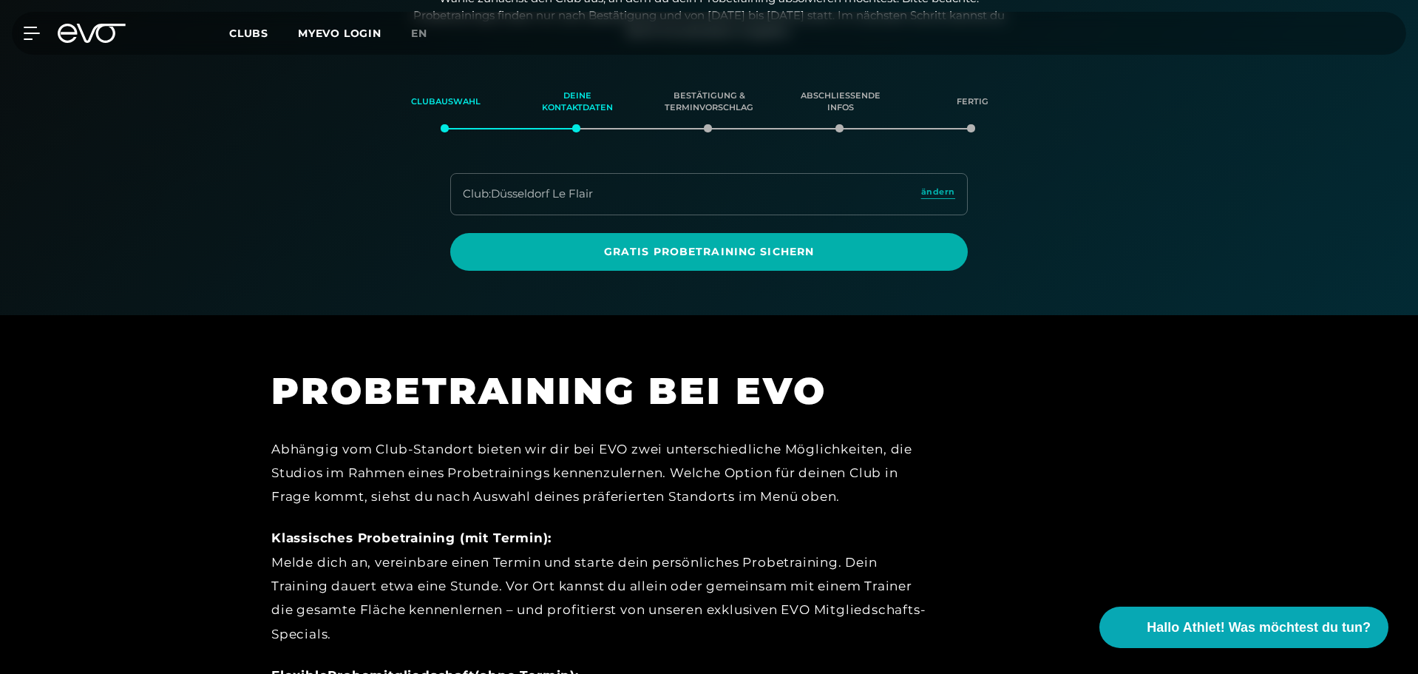
click at [666, 194] on div "Club : Düsseldorf Le Flair ändern" at bounding box center [709, 194] width 518 height 42
click at [659, 168] on section "Clubauswahl Deine Kontaktdaten Bestätigung & Terminvorschlag Abschließende Info…" at bounding box center [708, 173] width 1035 height 196
click at [721, 111] on div "Bestätigung & Terminvorschlag" at bounding box center [709, 102] width 95 height 40
click at [722, 101] on div "Bestätigung & Terminvorschlag" at bounding box center [709, 102] width 95 height 40
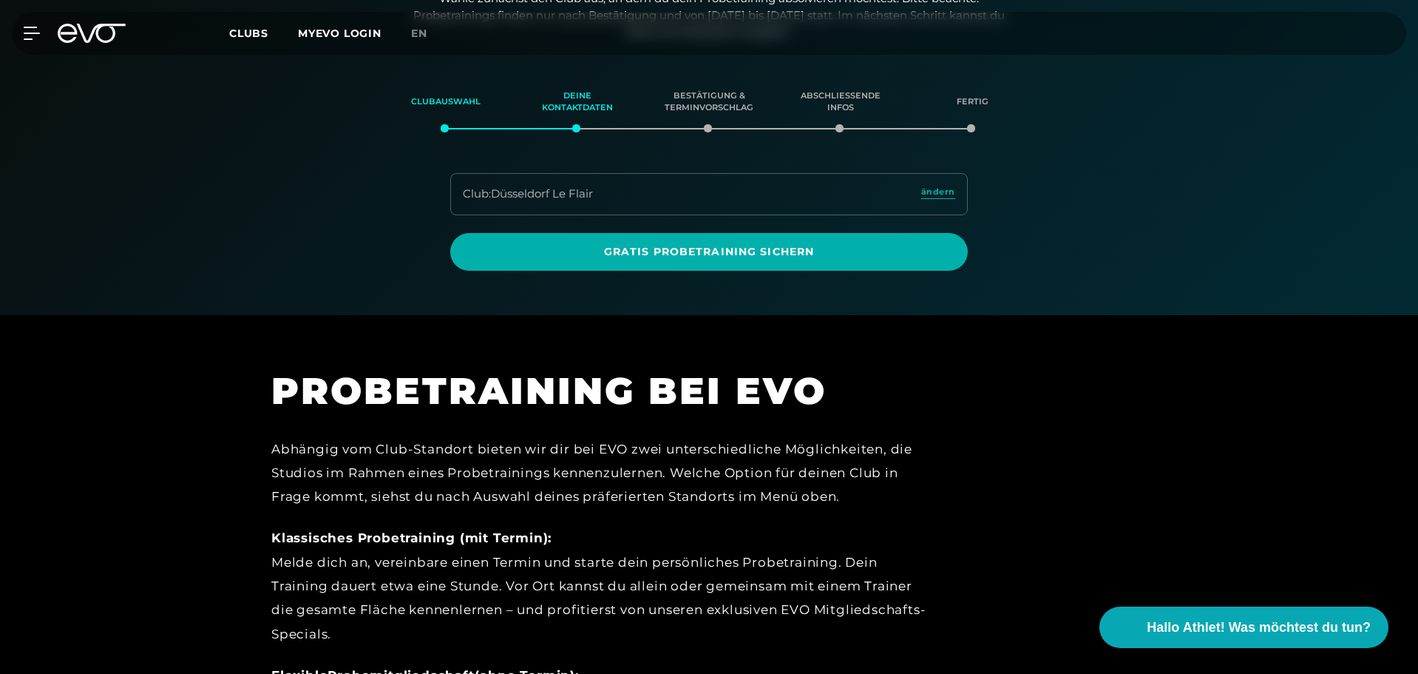
click at [708, 122] on div "Bestätigung & Terminvorschlag" at bounding box center [709, 102] width 95 height 40
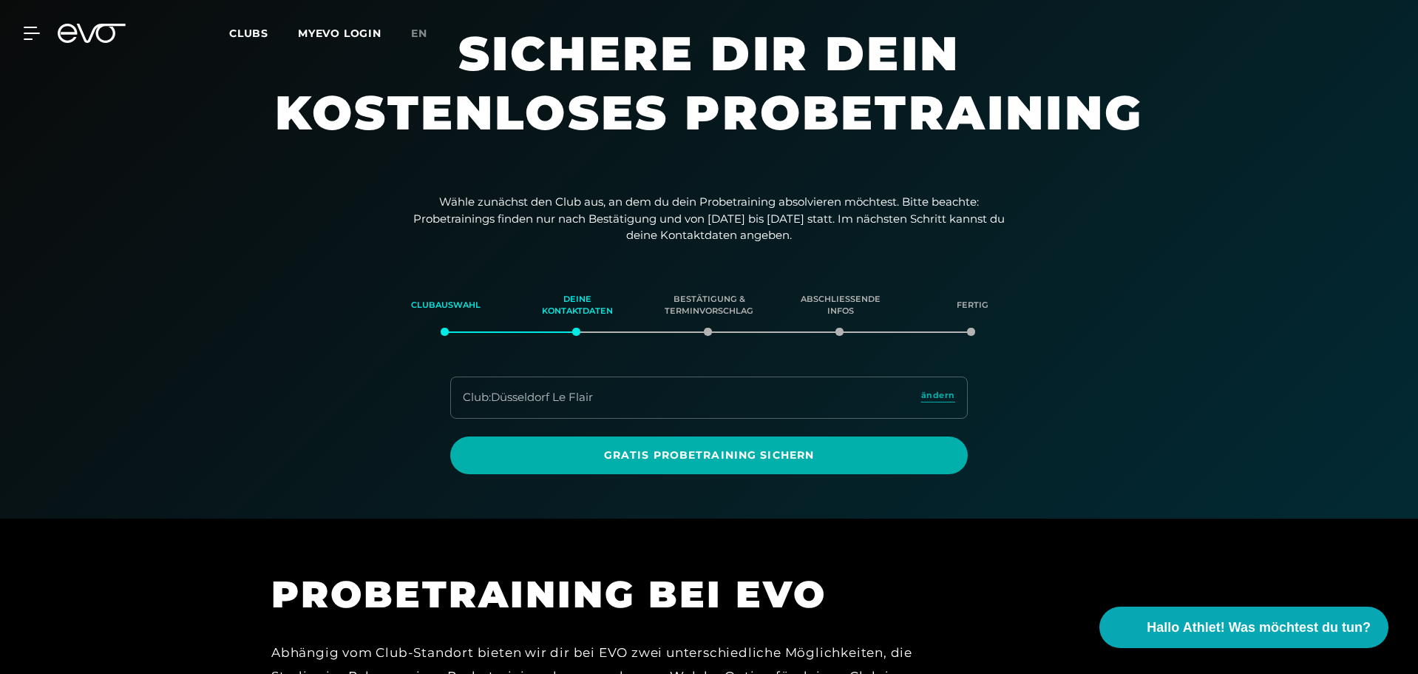
scroll to position [0, 0]
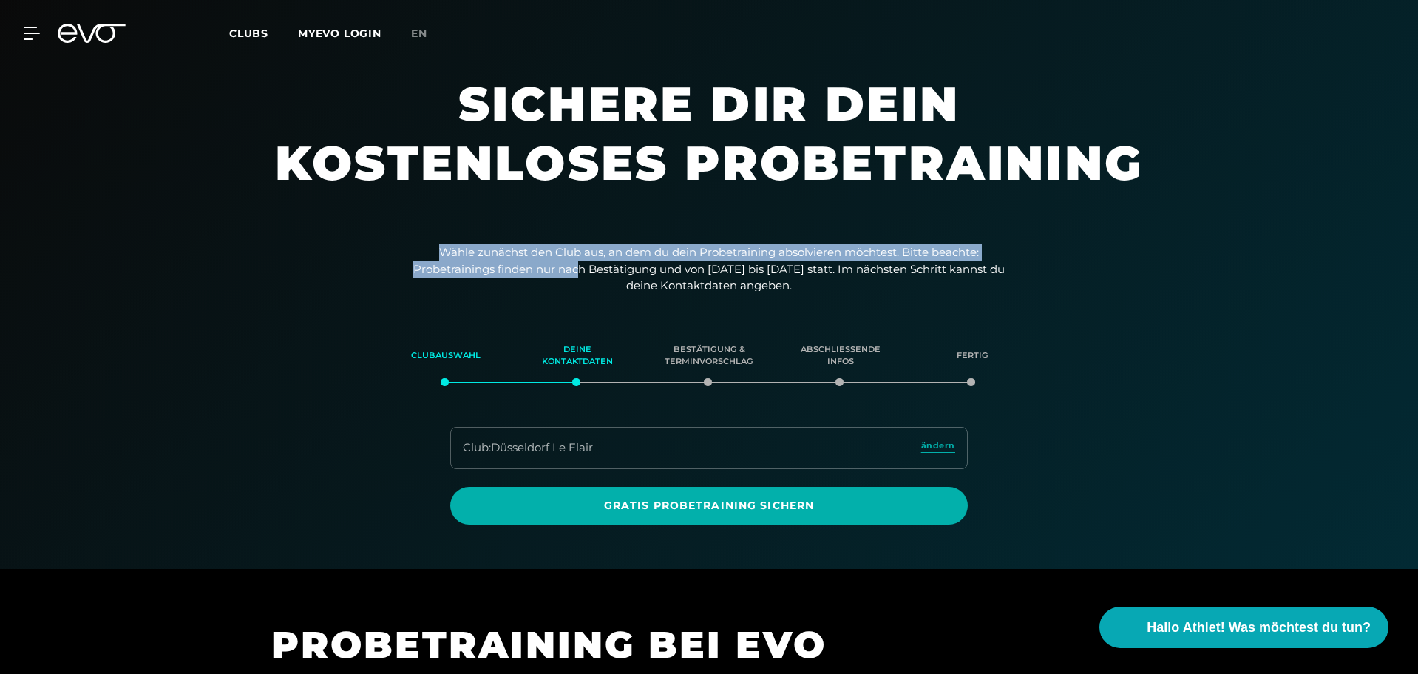
drag, startPoint x: 422, startPoint y: 249, endPoint x: 657, endPoint y: 294, distance: 238.7
click at [625, 271] on p "Wähle zunächst den Club aus, an dem du dein Probetraining absolvieren möchtest.…" at bounding box center [708, 269] width 591 height 50
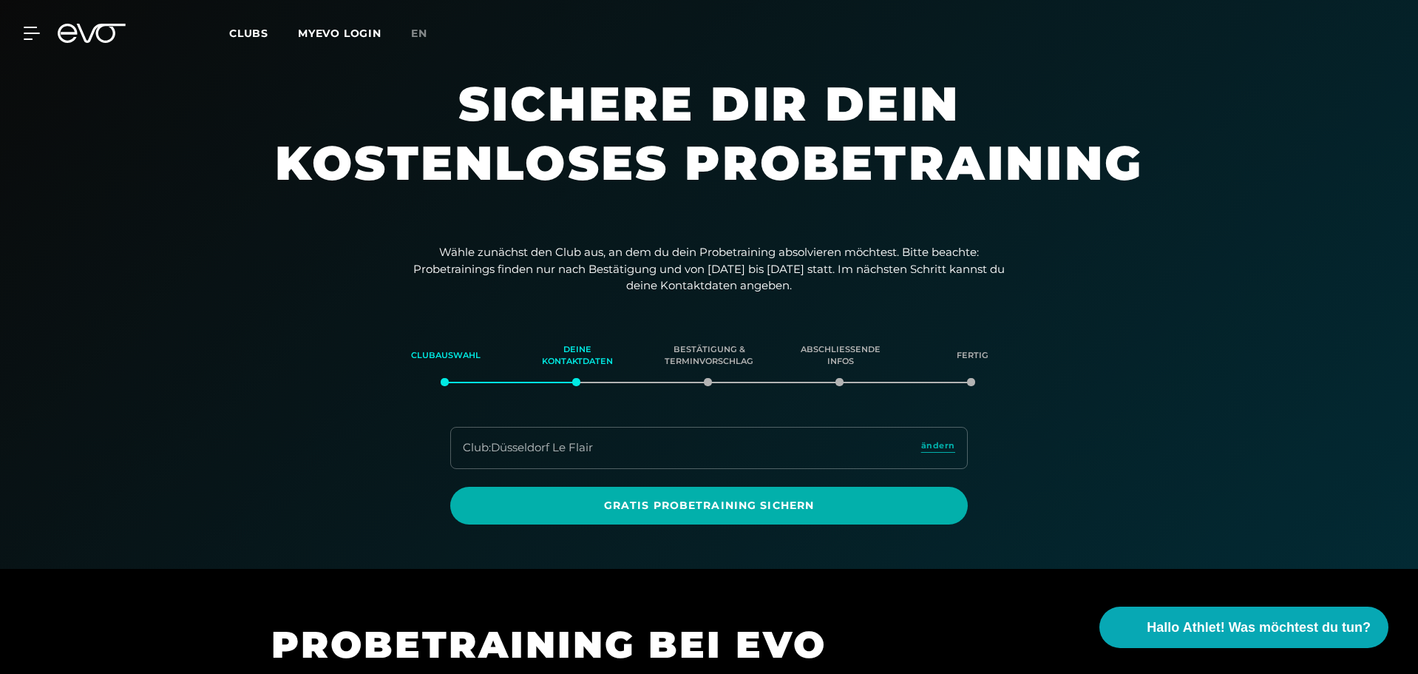
click at [427, 419] on section "Clubauswahl Deine Kontaktdaten Bestätigung & Terminvorschlag Abschließende Info…" at bounding box center [708, 426] width 1035 height 196
click at [506, 428] on div "Club : Düsseldorf Le Flair ändern" at bounding box center [709, 448] width 518 height 42
click at [506, 443] on div "Club : Düsseldorf Le Flair" at bounding box center [528, 447] width 130 height 17
drag, startPoint x: 531, startPoint y: 448, endPoint x: 605, endPoint y: 447, distance: 73.9
click at [558, 448] on div "Club : Düsseldorf Le Flair" at bounding box center [528, 447] width 130 height 17
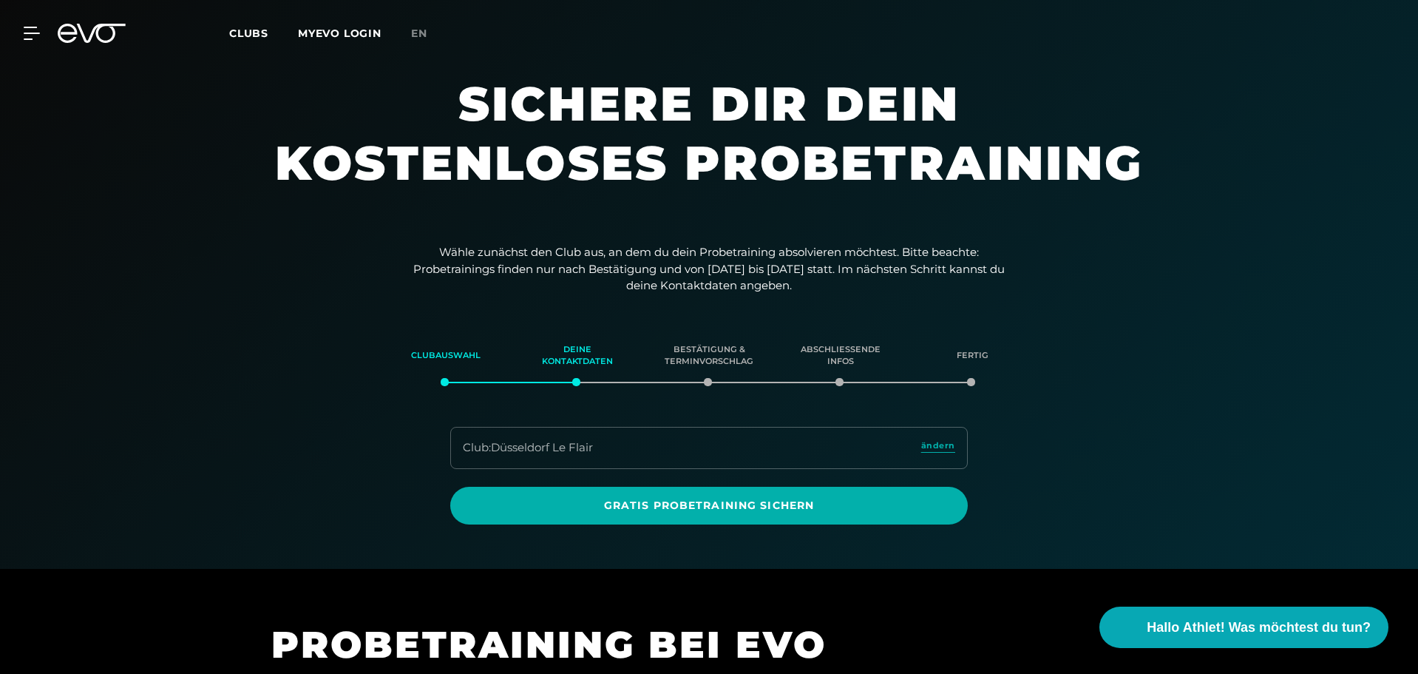
click at [928, 433] on div "Club : Düsseldorf Le Flair ändern" at bounding box center [709, 448] width 518 height 42
click at [933, 444] on span "ändern" at bounding box center [938, 445] width 34 height 13
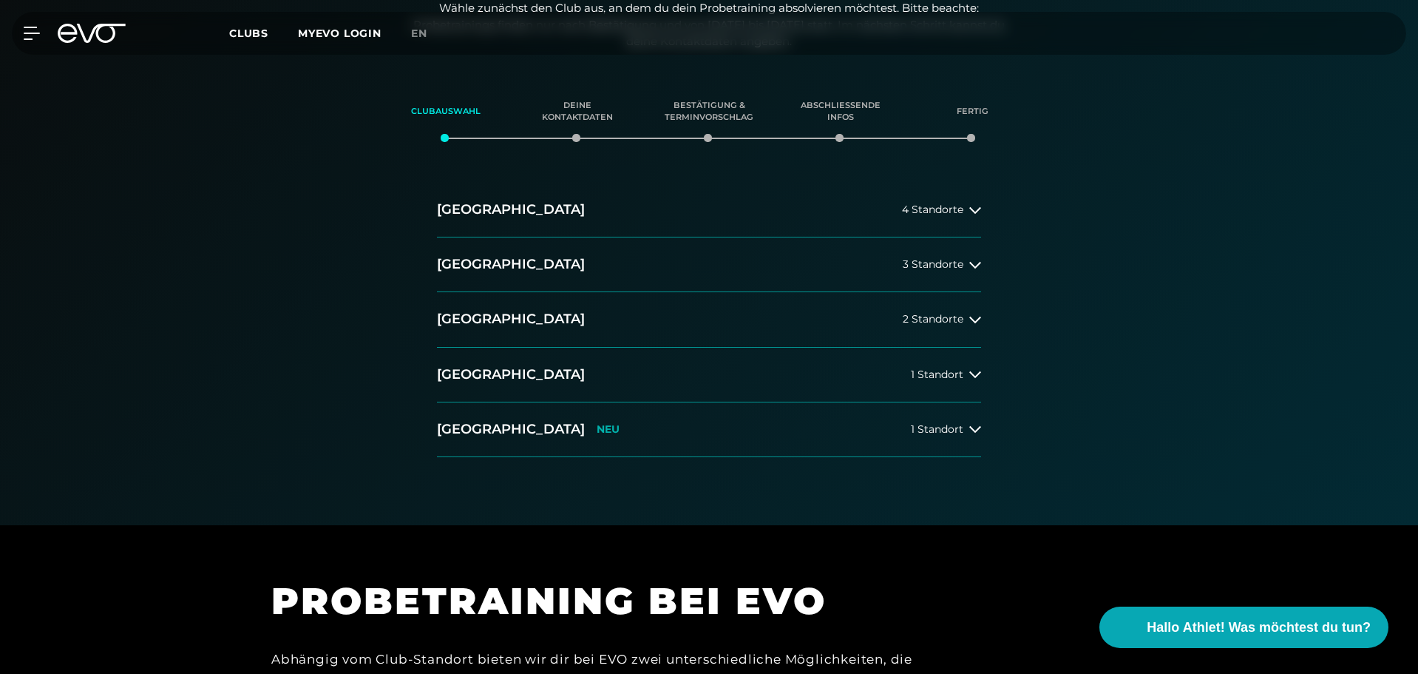
scroll to position [296, 0]
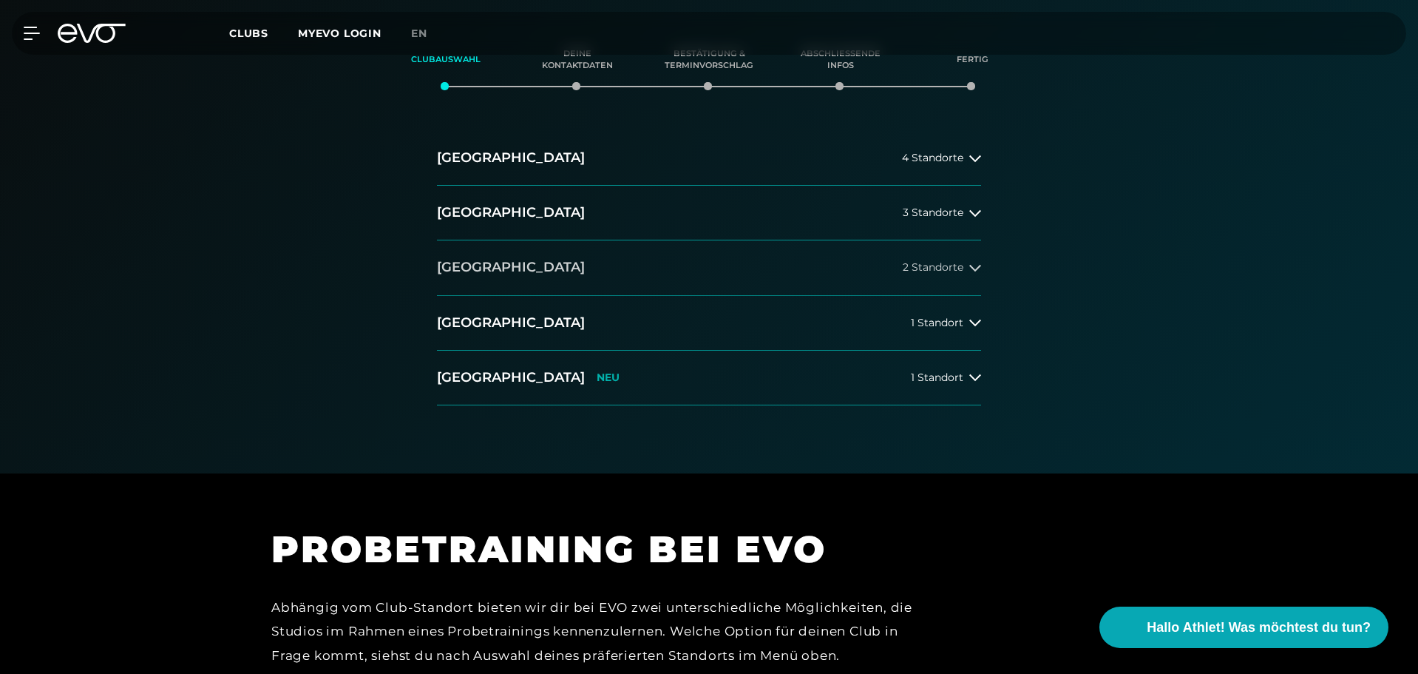
click at [581, 269] on button "[GEOGRAPHIC_DATA] 2 Standorte" at bounding box center [709, 267] width 544 height 55
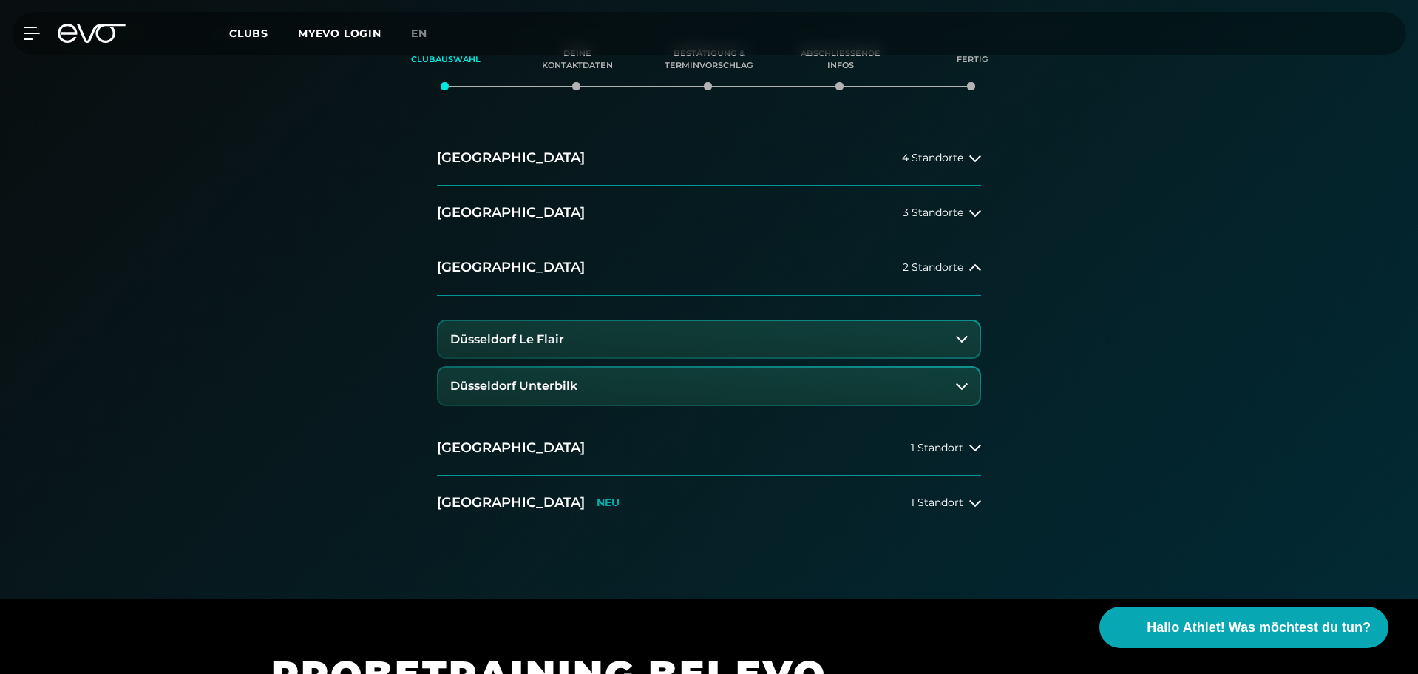
click at [526, 376] on button "Düsseldorf Unterbilk" at bounding box center [708, 385] width 541 height 37
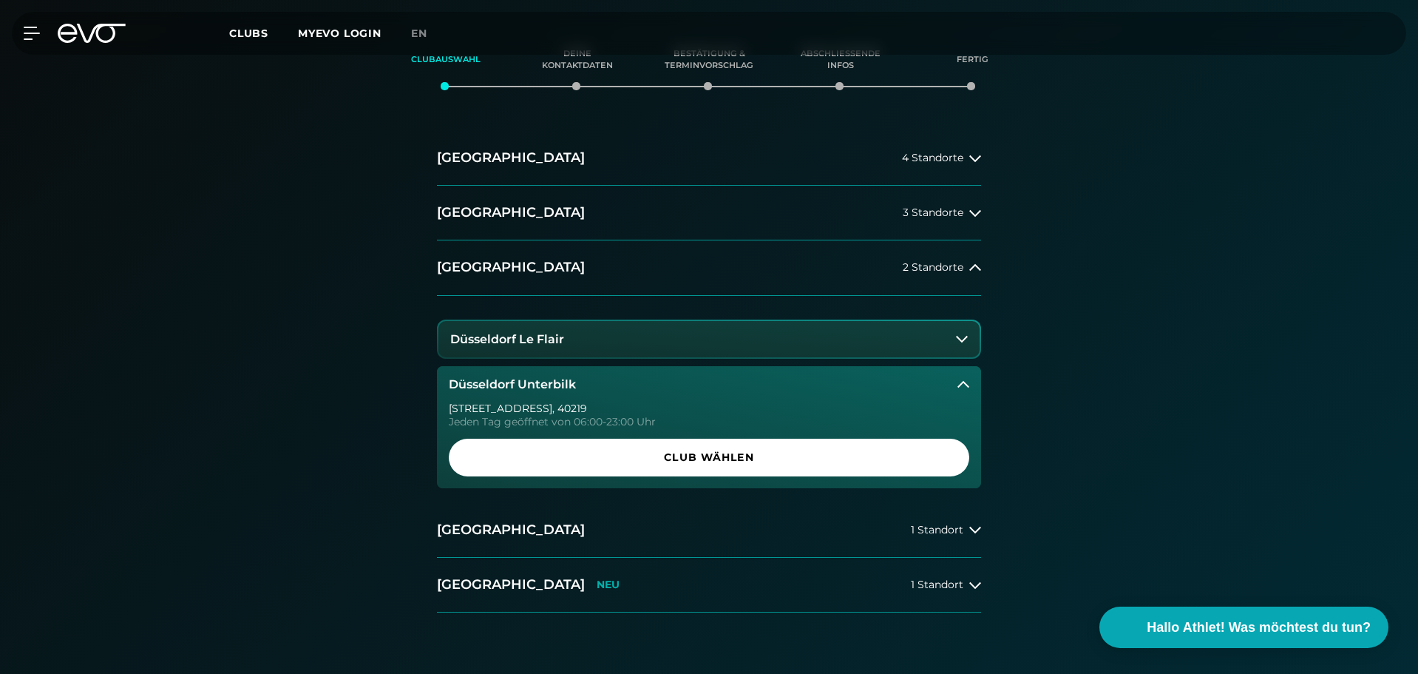
click at [573, 332] on button "Düsseldorf Le Flair" at bounding box center [708, 339] width 541 height 37
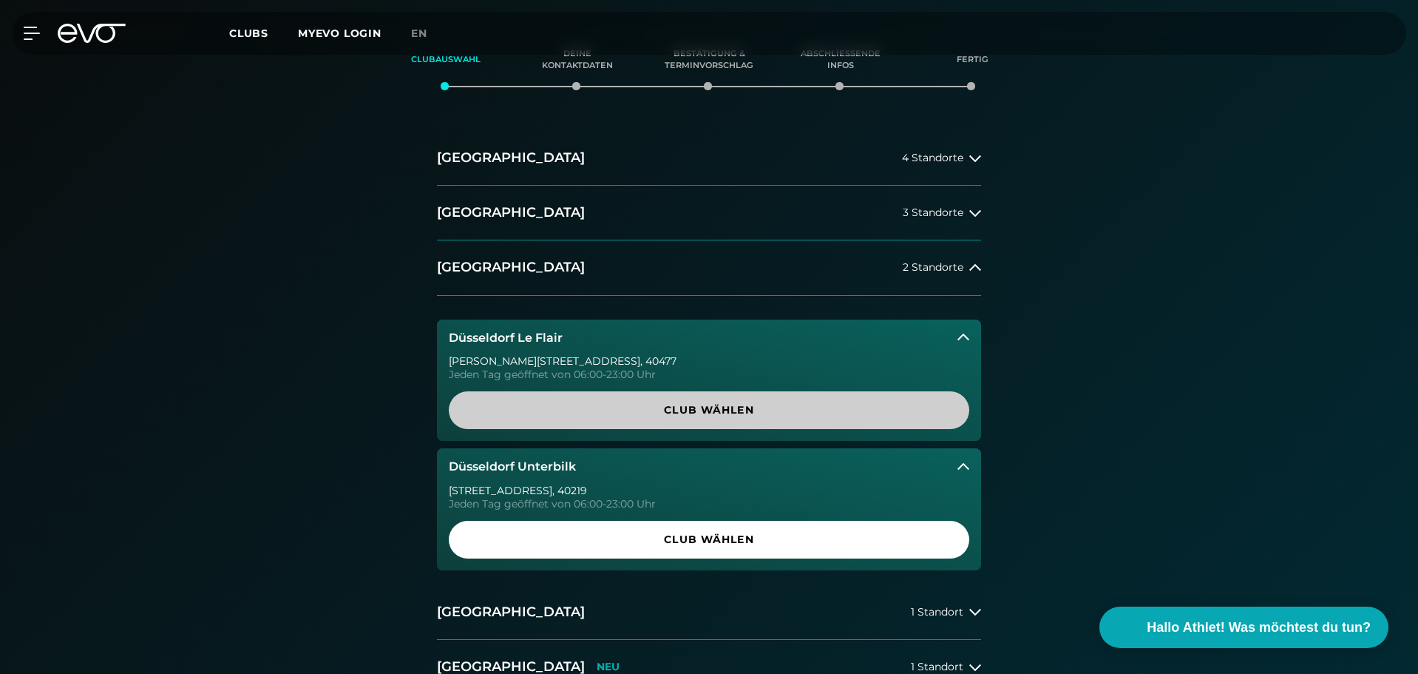
click at [633, 408] on span "Club wählen" at bounding box center [709, 410] width 450 height 16
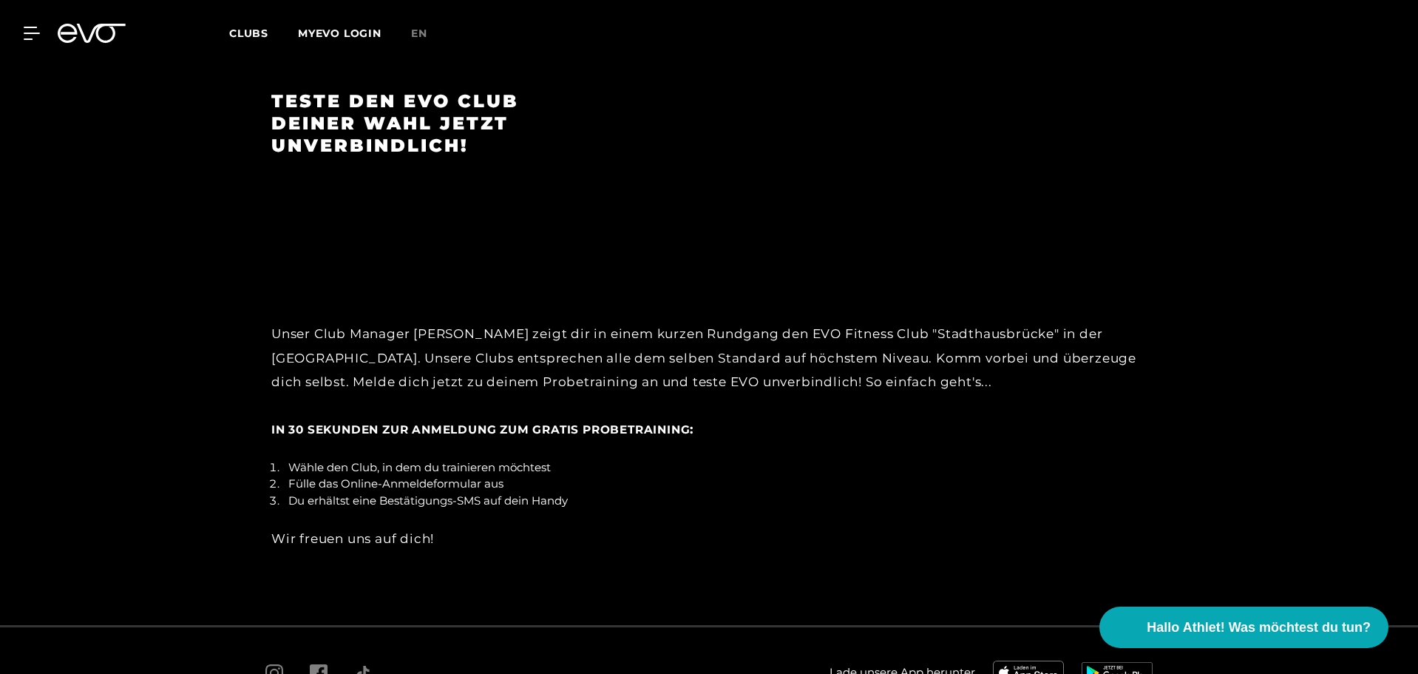
scroll to position [2290, 0]
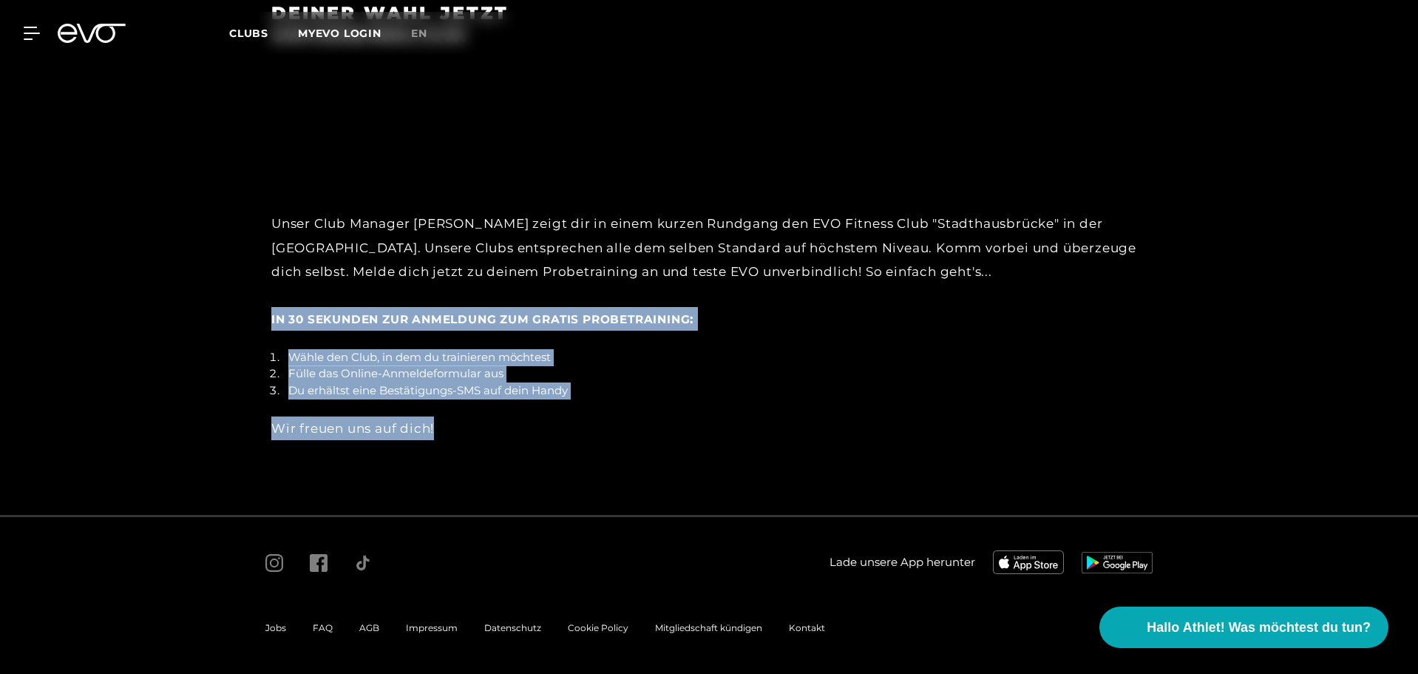
drag, startPoint x: 460, startPoint y: 431, endPoint x: 271, endPoint y: 312, distance: 223.6
click at [271, 312] on div "Unser Club Manager David zeigt dir in einem kurzen Rundgang den EVO Fitness Clu…" at bounding box center [709, 328] width 917 height 268
click at [370, 387] on li "Du erhältst eine Bestätigungs-SMS auf dein Handy" at bounding box center [714, 390] width 864 height 17
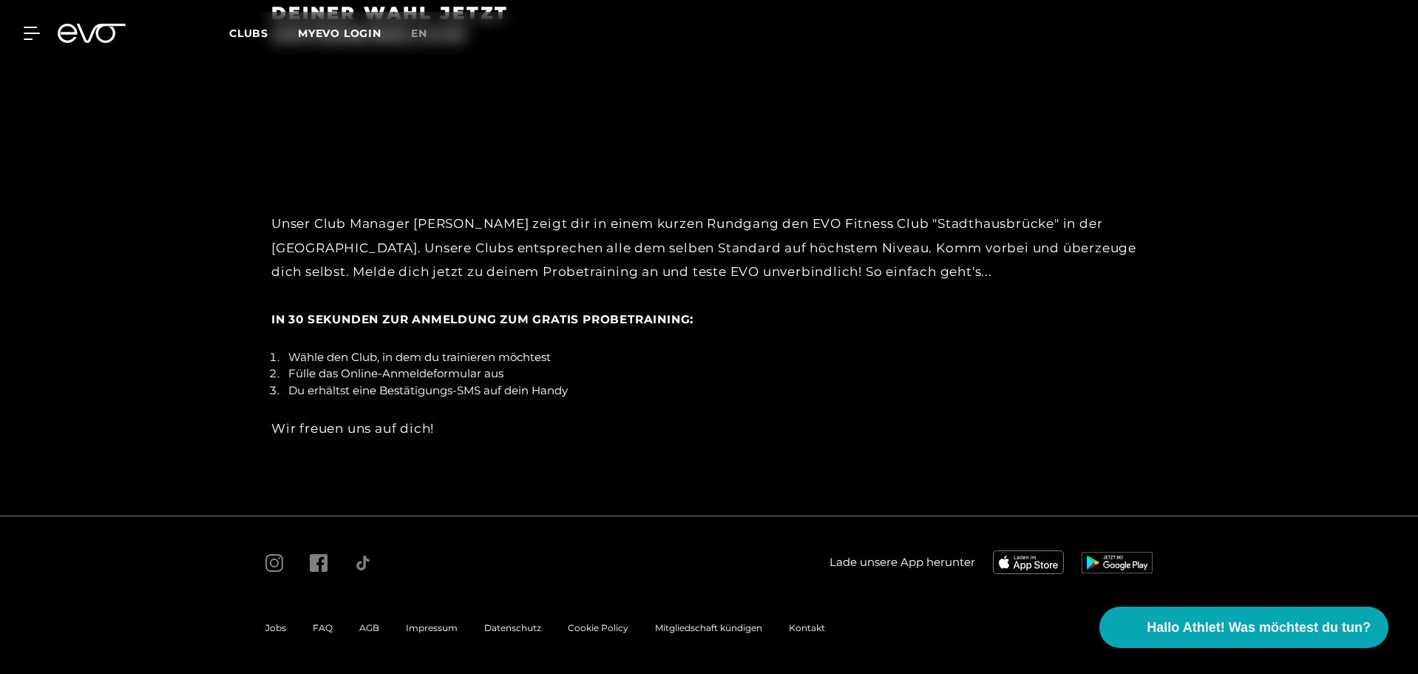
drag, startPoint x: 322, startPoint y: 364, endPoint x: 323, endPoint y: 384, distance: 20.8
click at [321, 364] on li "Wähle den Club, in dem du trainieren möchtest" at bounding box center [714, 357] width 864 height 17
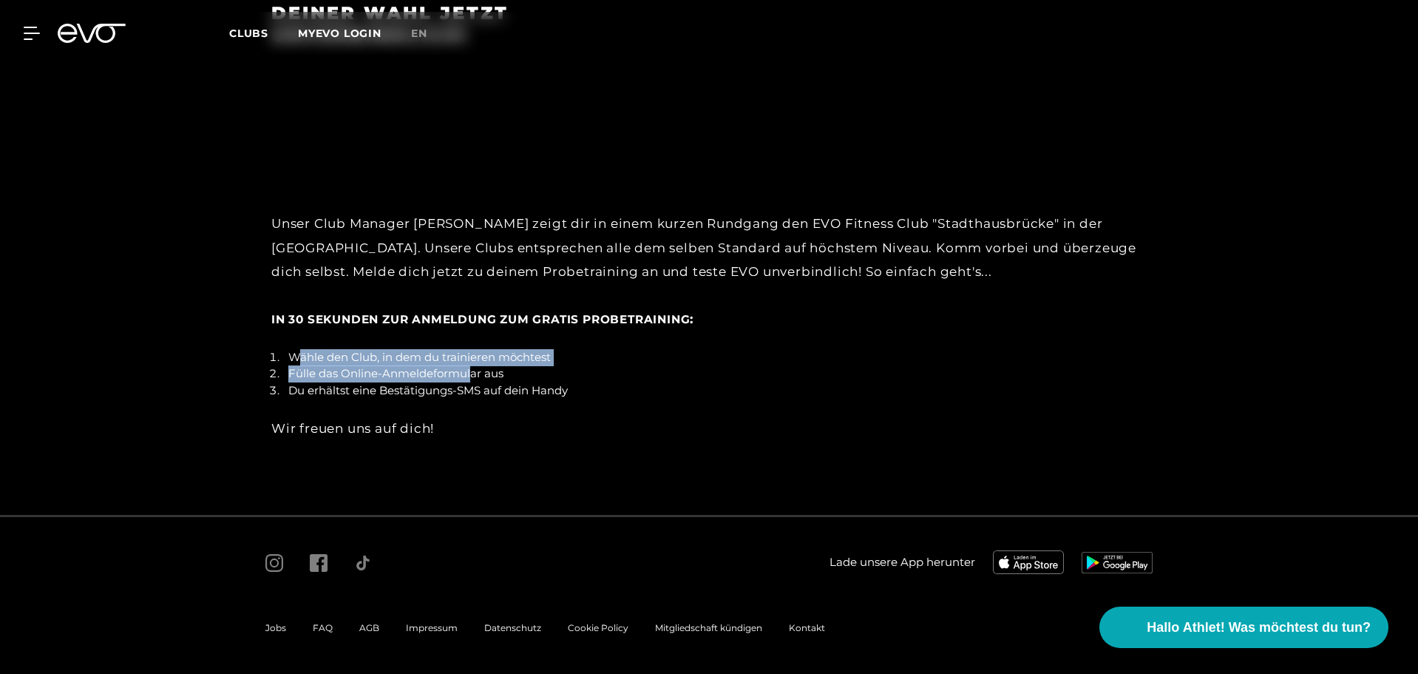
drag, startPoint x: 298, startPoint y: 362, endPoint x: 477, endPoint y: 376, distance: 179.5
click at [475, 376] on ol "Wähle den Club, in dem du trainieren möchtest Fülle das Online-Anmeldeformular …" at bounding box center [708, 374] width 875 height 50
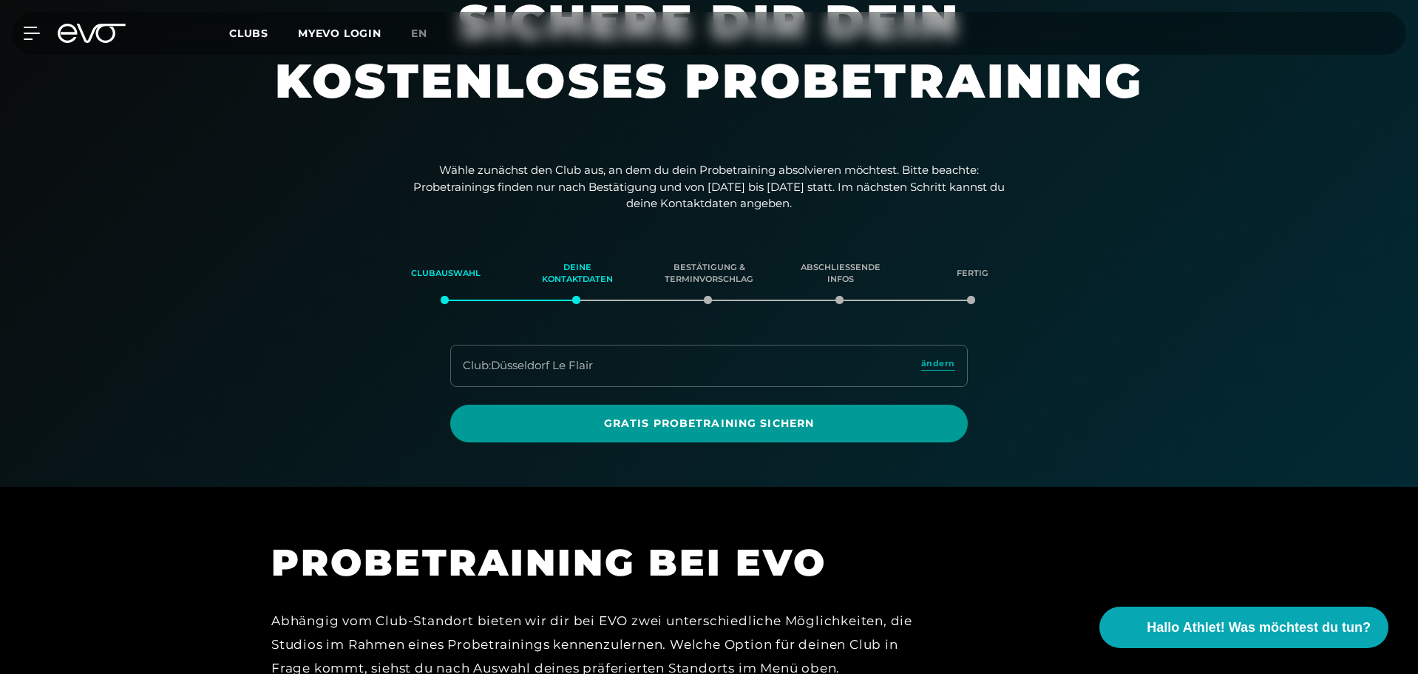
scroll to position [72, 0]
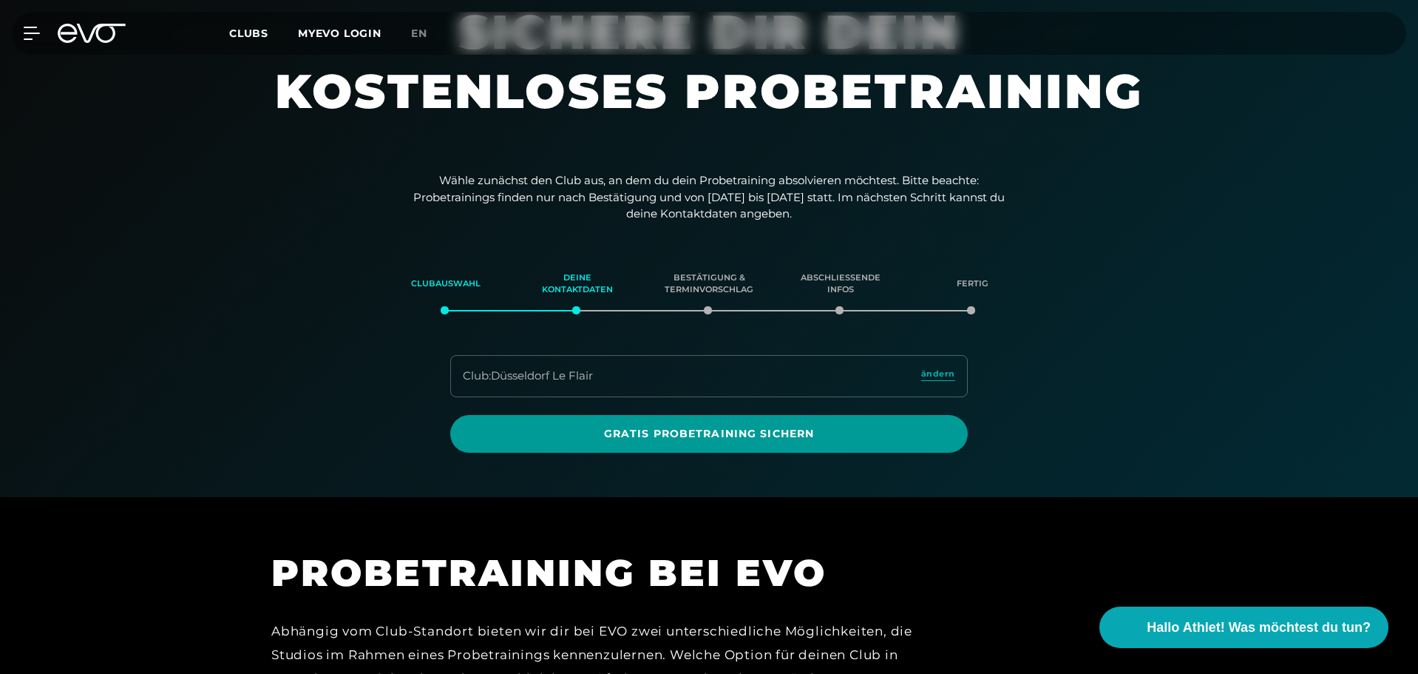
click at [592, 430] on span "Gratis Probetraining sichern" at bounding box center [709, 434] width 447 height 16
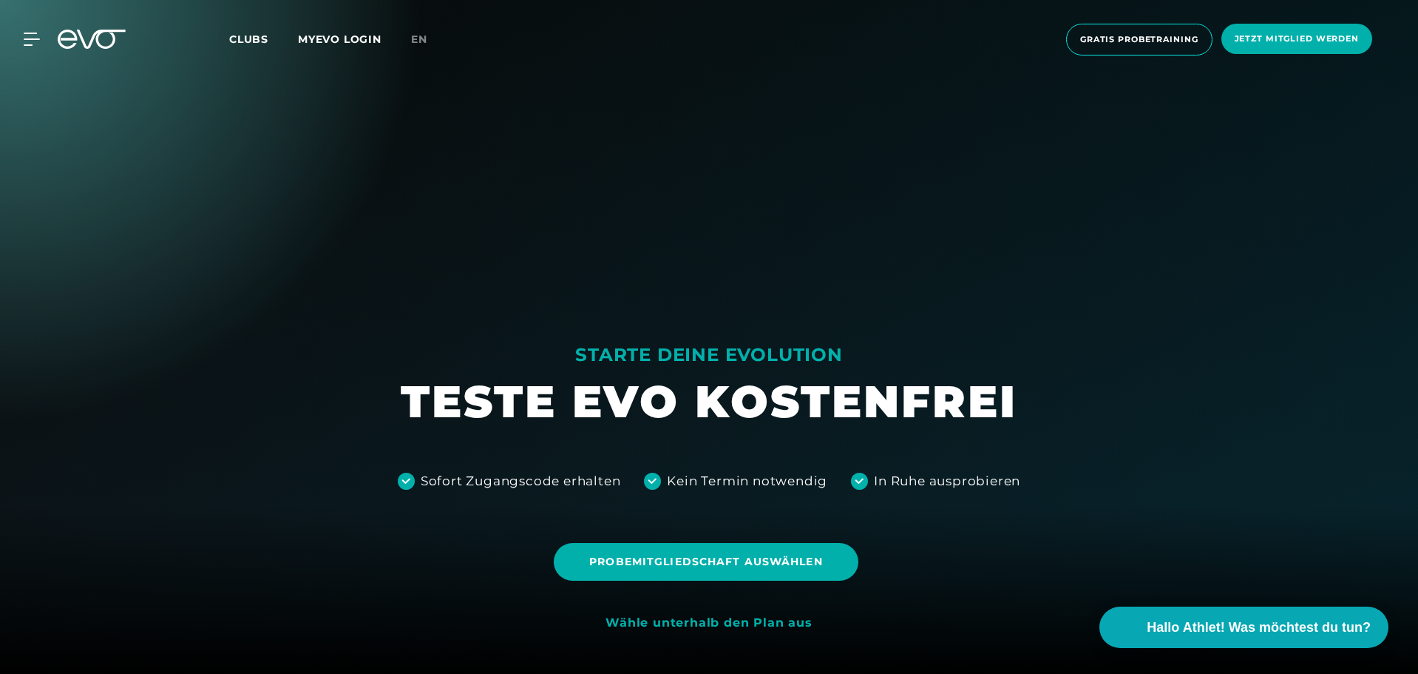
click at [710, 626] on div "Wähle unterhalb den Plan aus" at bounding box center [709, 623] width 206 height 16
click at [710, 625] on div "Wähle unterhalb den Plan aus" at bounding box center [709, 623] width 206 height 16
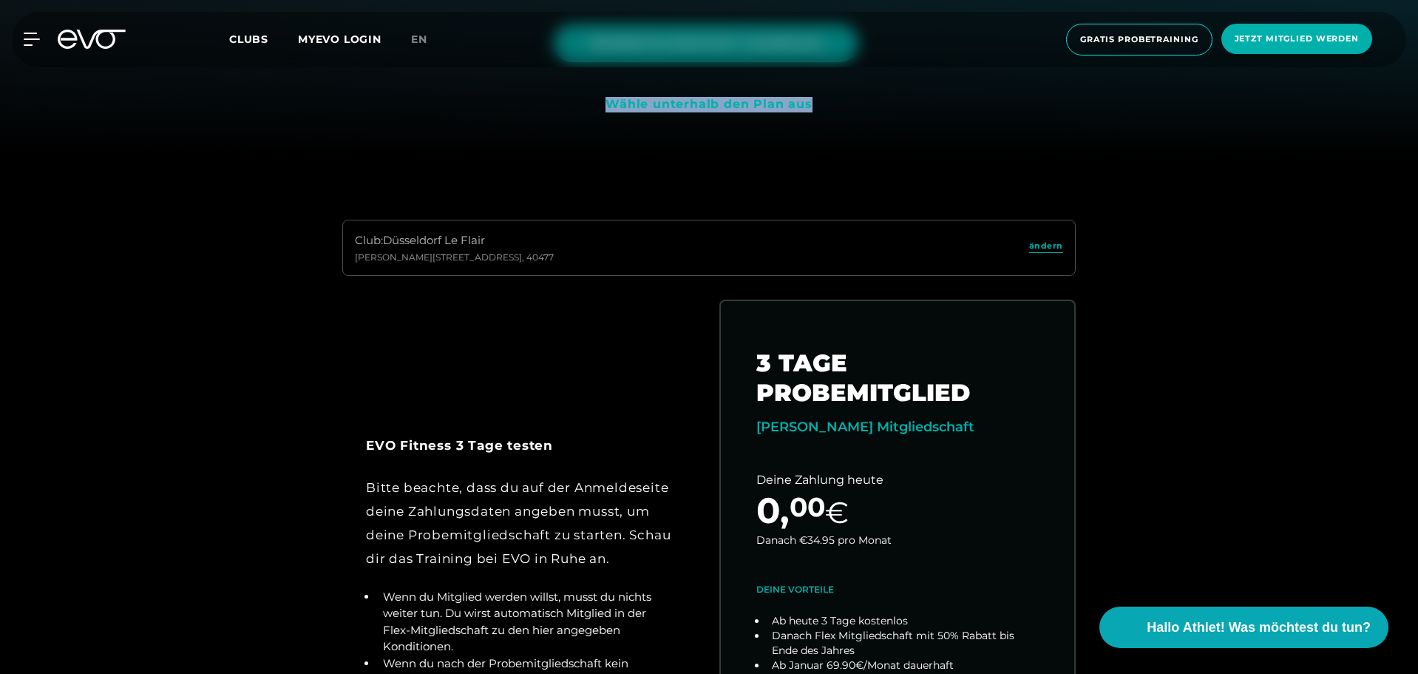
scroll to position [518, 0]
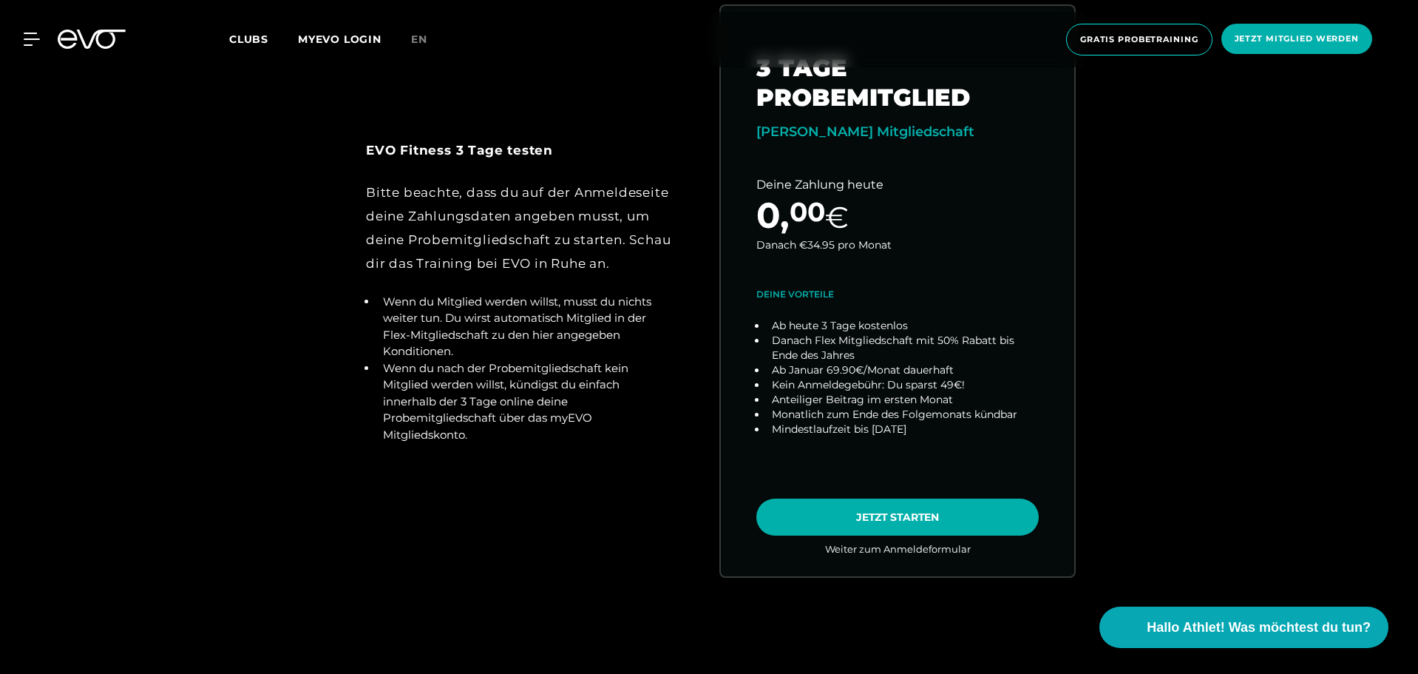
click at [584, 256] on div "Bitte beachte, dass du auf der Anmeldeseite deine Zahlungsdaten angeben musst, …" at bounding box center [520, 227] width 309 height 95
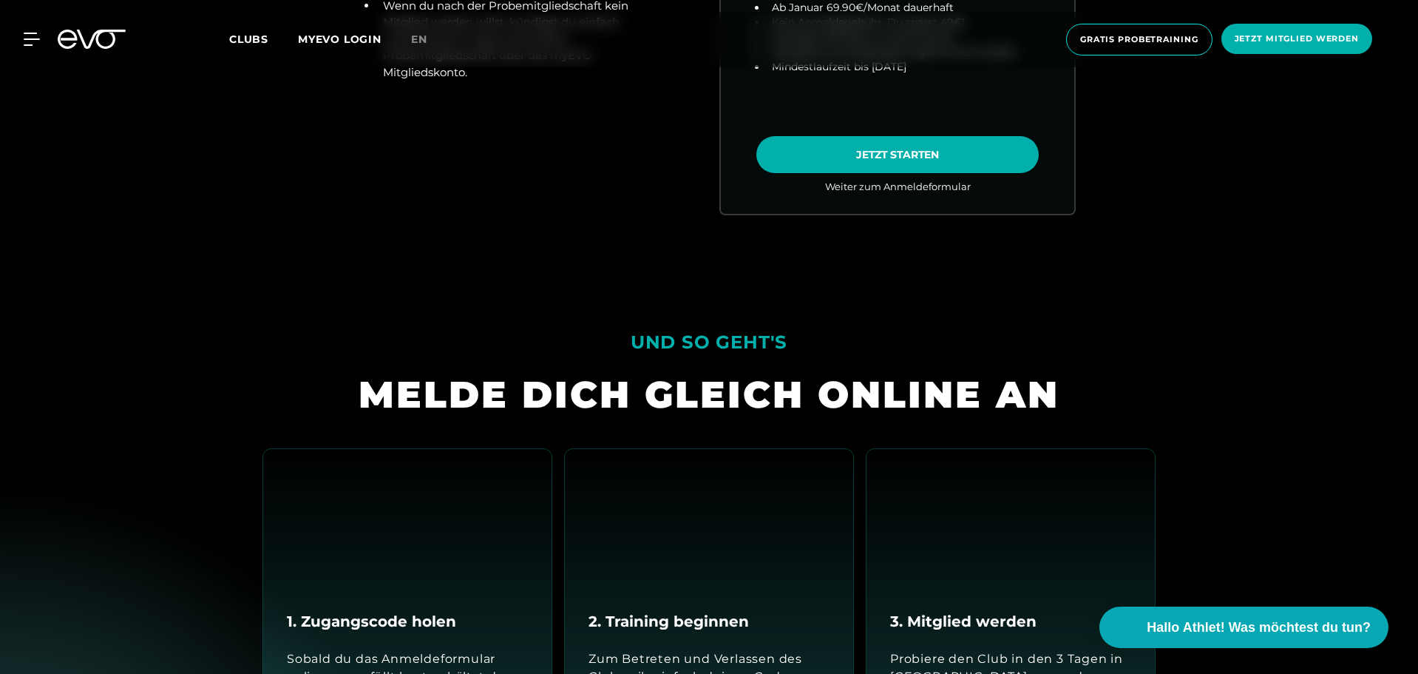
scroll to position [1183, 0]
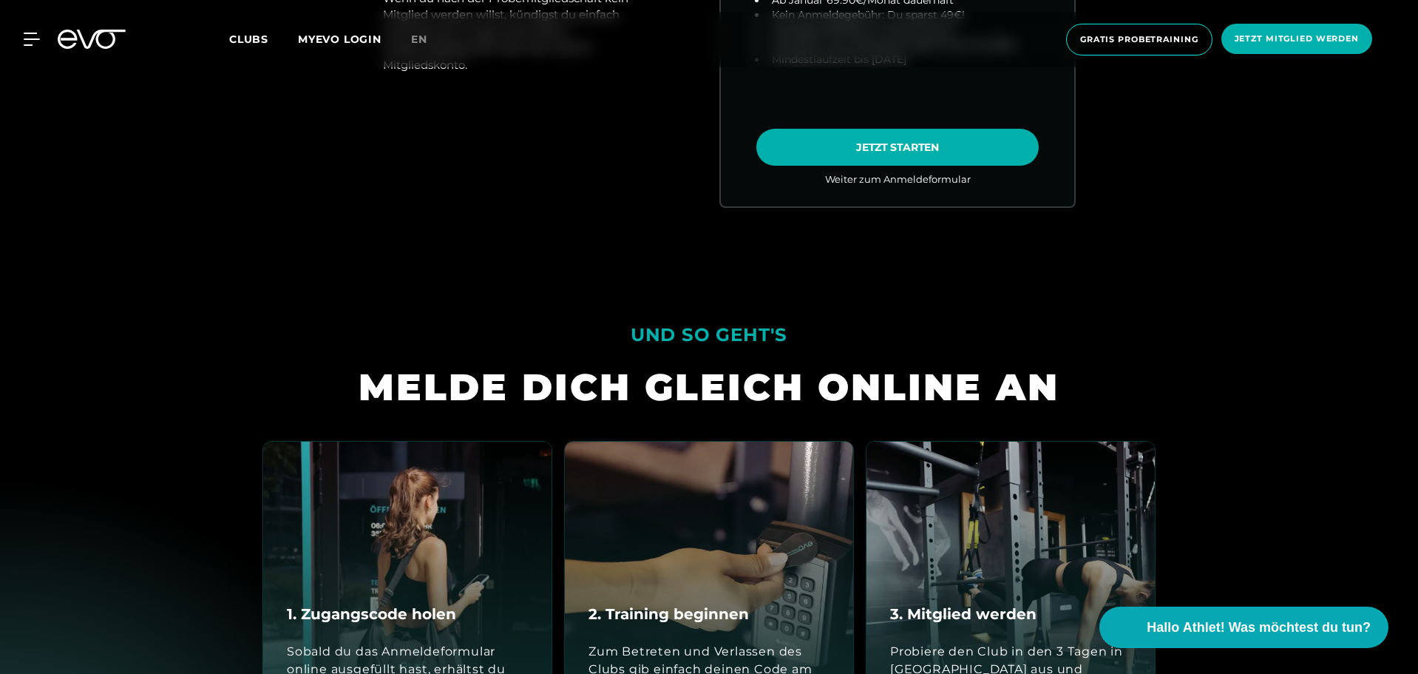
click at [737, 330] on div "UND SO GEHT'S" at bounding box center [709, 334] width 157 height 35
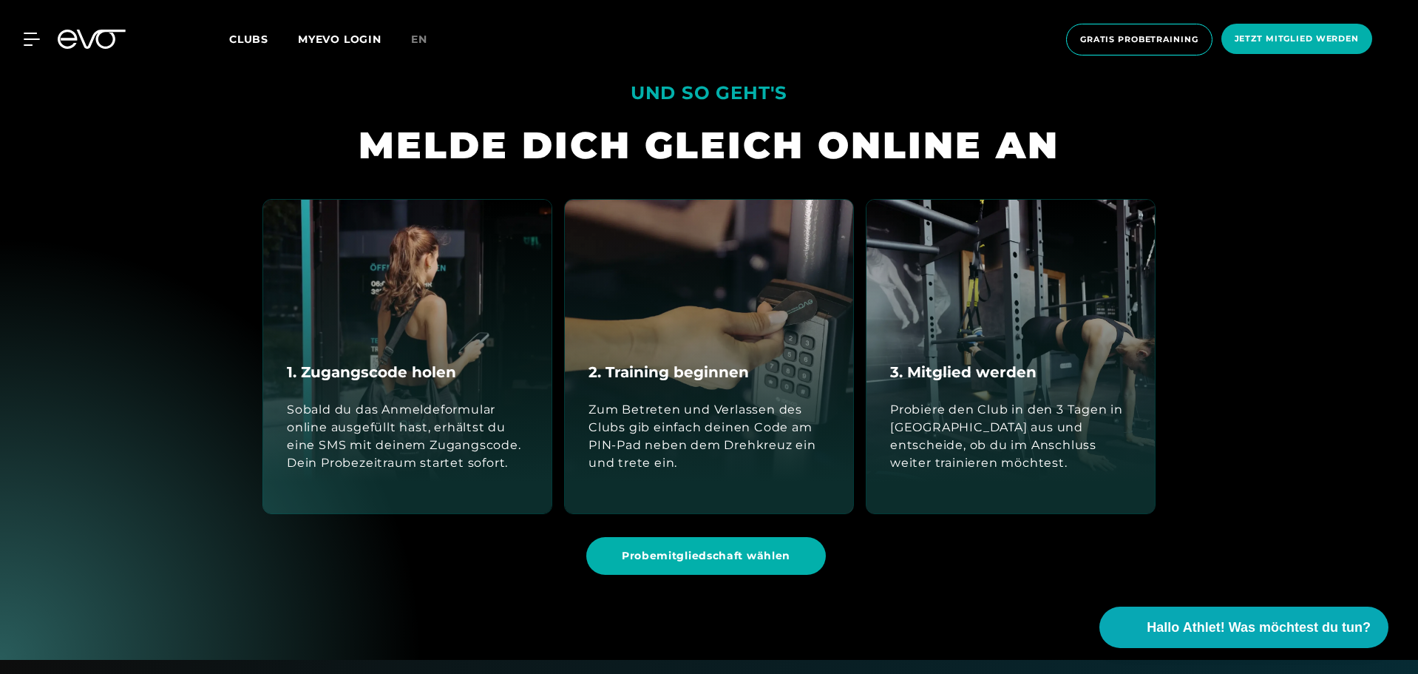
scroll to position [1479, 0]
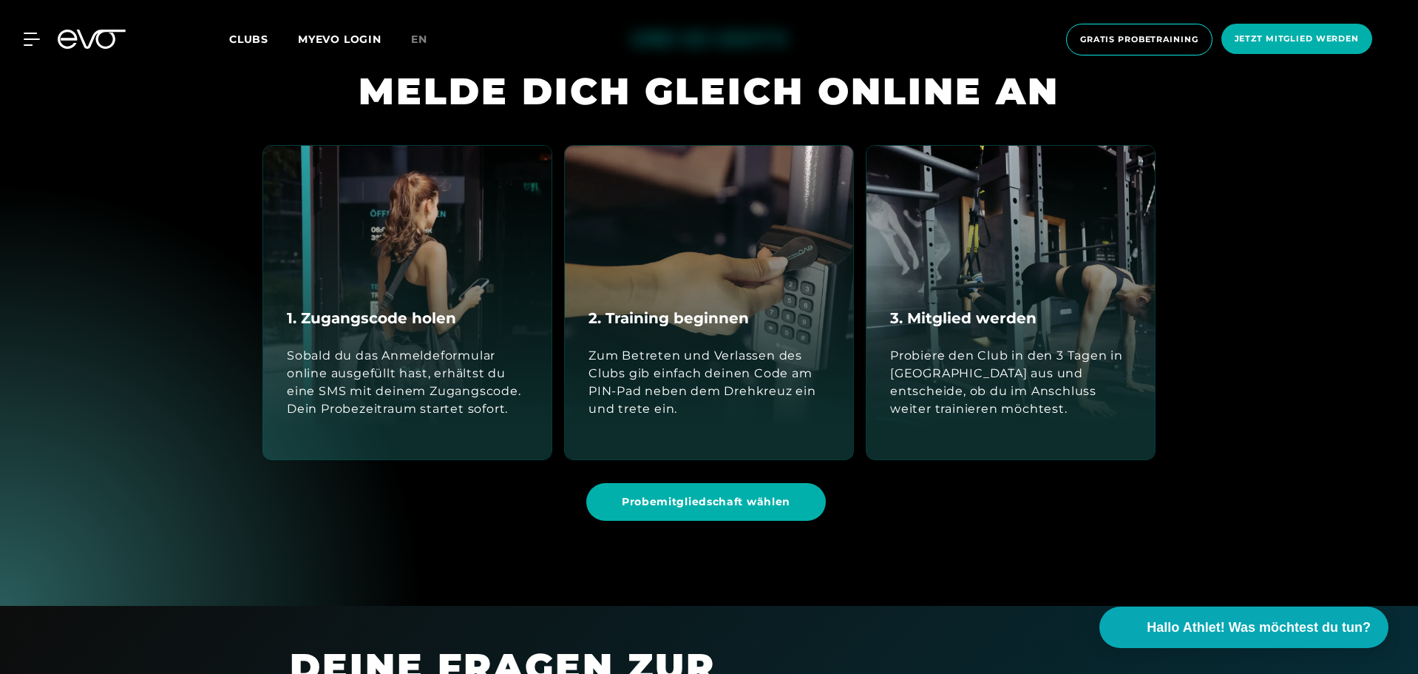
click at [390, 283] on div "1. Zugangscode holen Sobald du das Anmeldeformular online ausgefüllt hast, erhä…" at bounding box center [407, 302] width 288 height 313
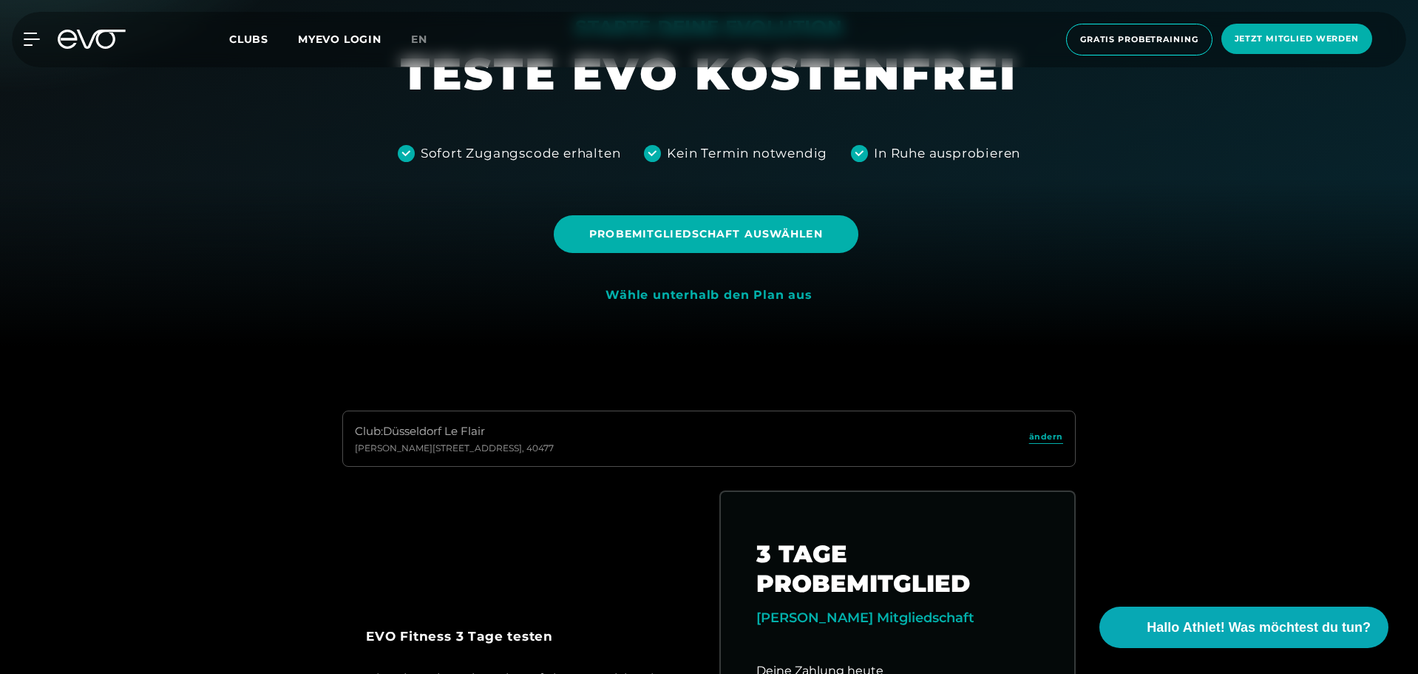
scroll to position [370, 0]
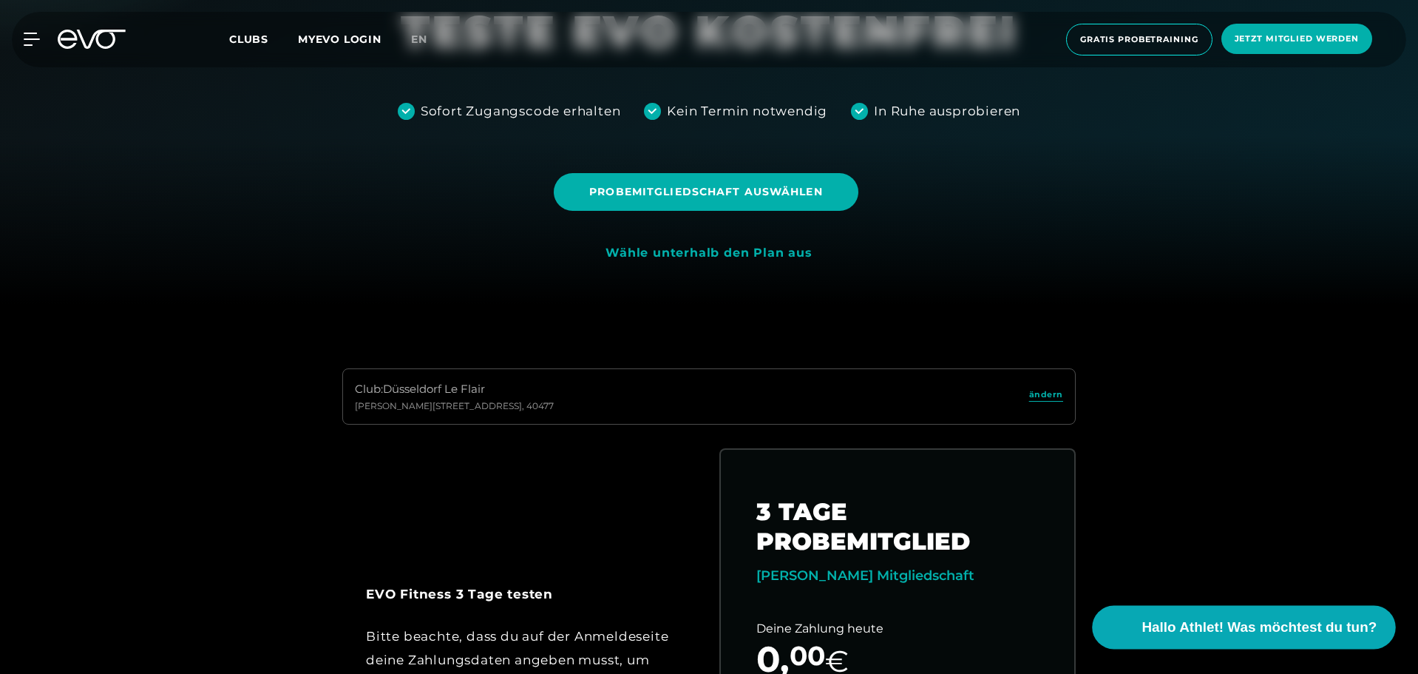
click at [1269, 625] on span "Hallo Athlet! Was möchtest du tun?" at bounding box center [1259, 627] width 235 height 21
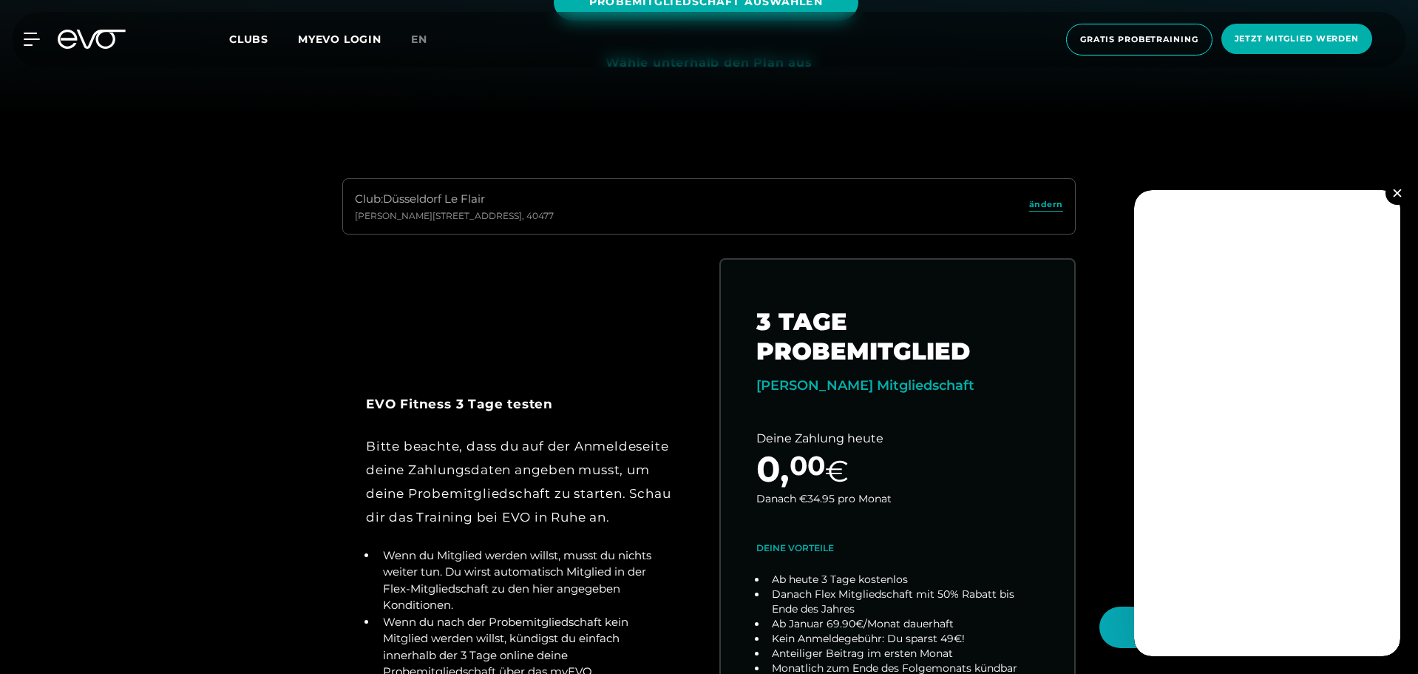
scroll to position [518, 0]
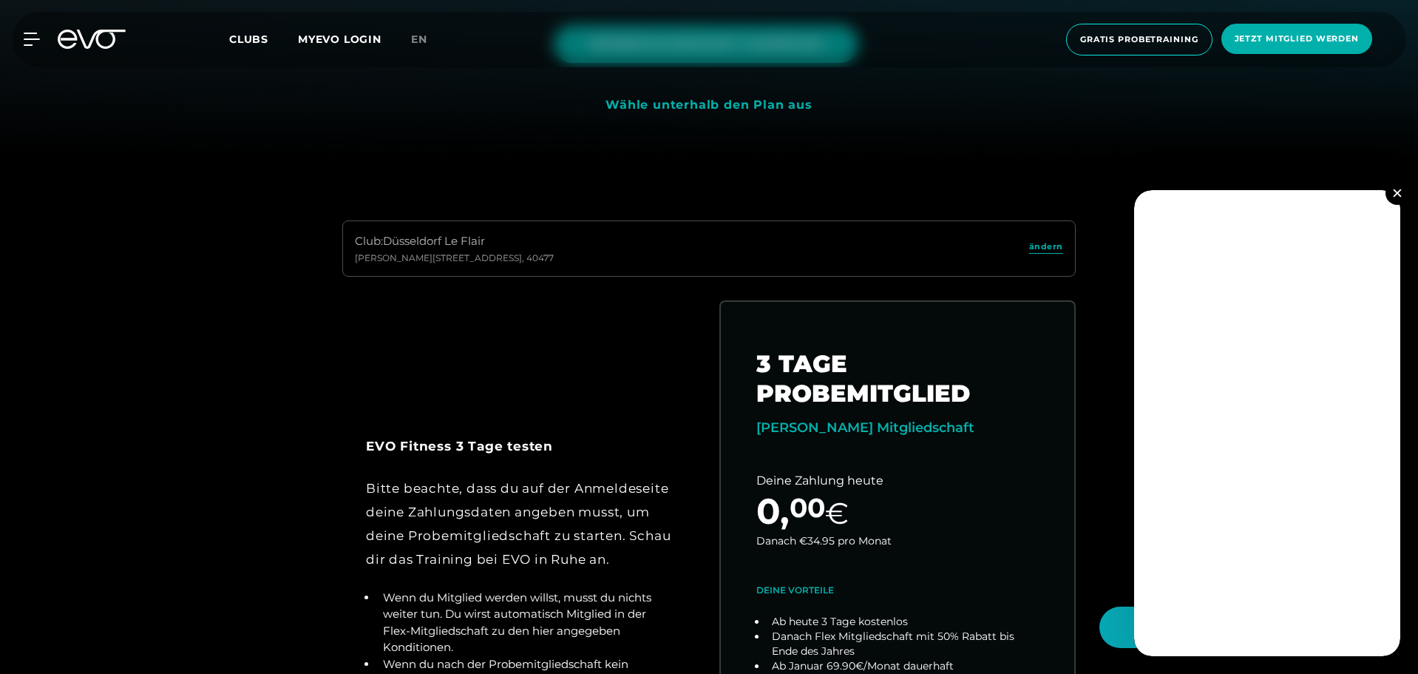
click at [1400, 195] on img at bounding box center [1397, 193] width 8 height 8
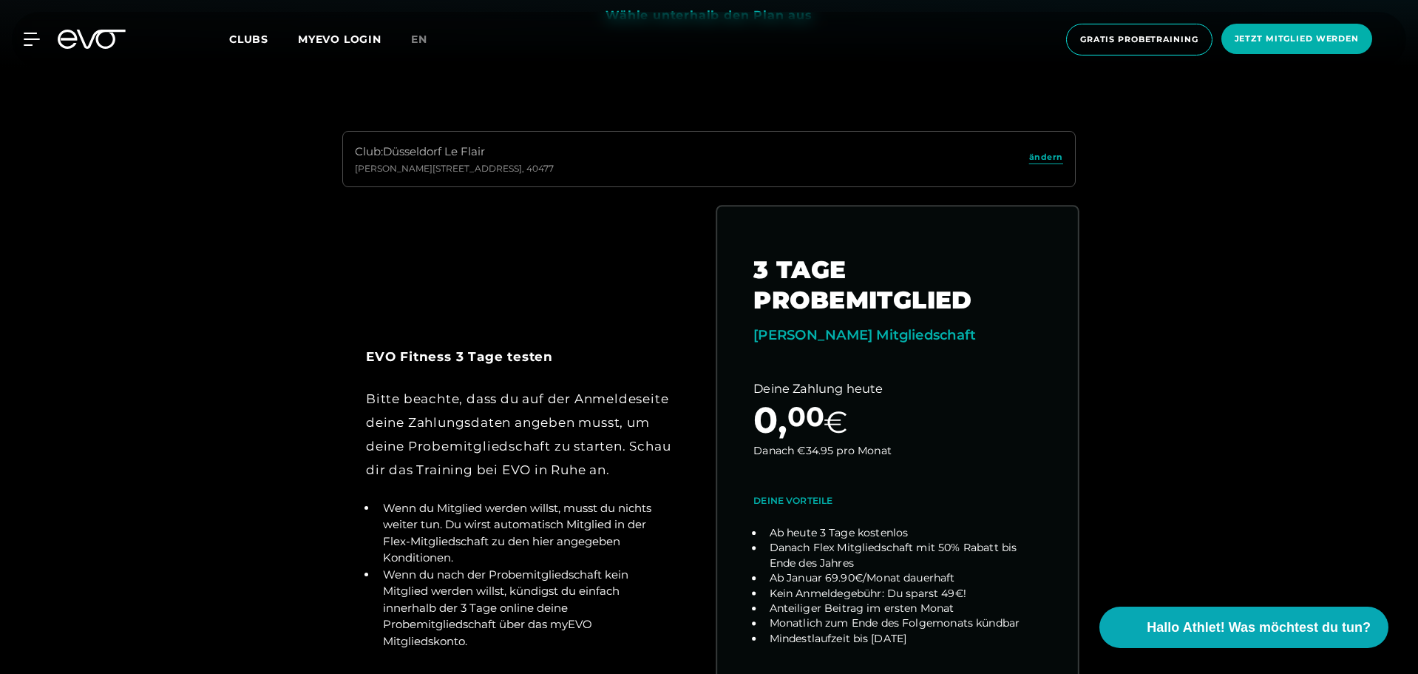
scroll to position [739, 0]
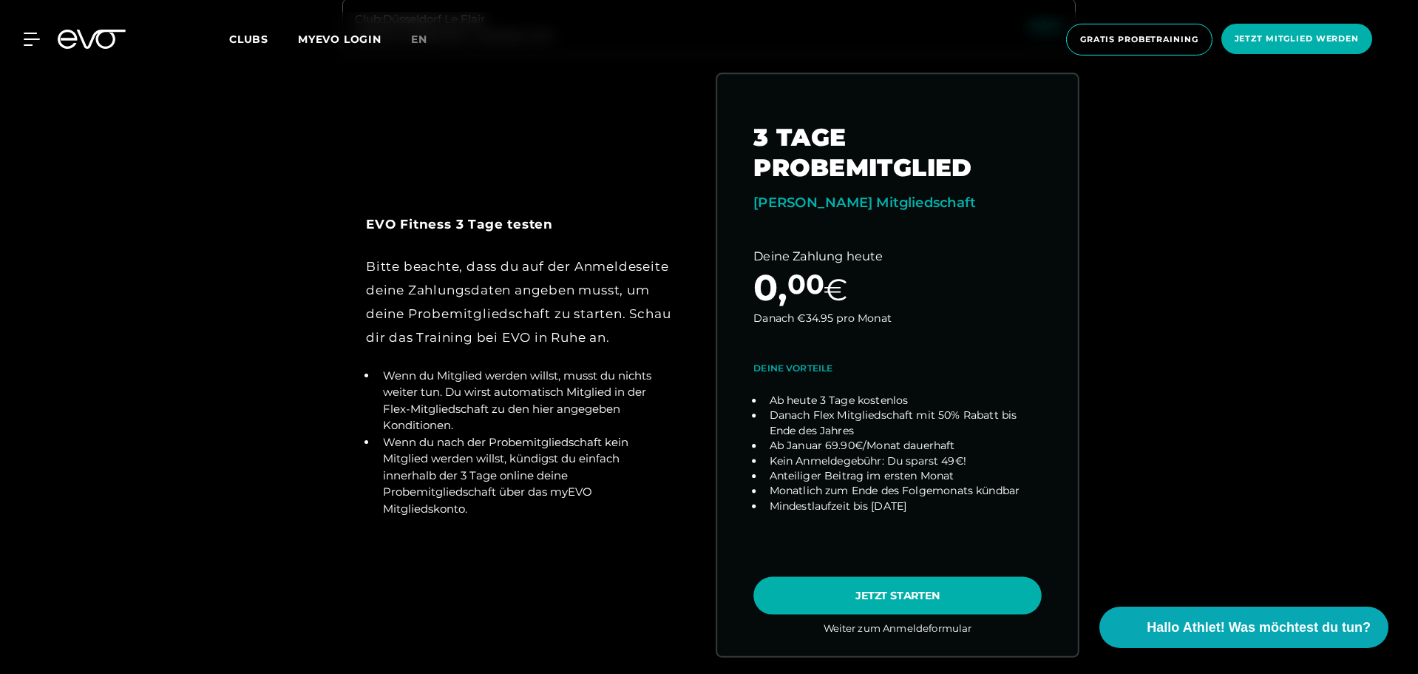
click at [937, 588] on link "choose plan" at bounding box center [897, 364] width 361 height 581
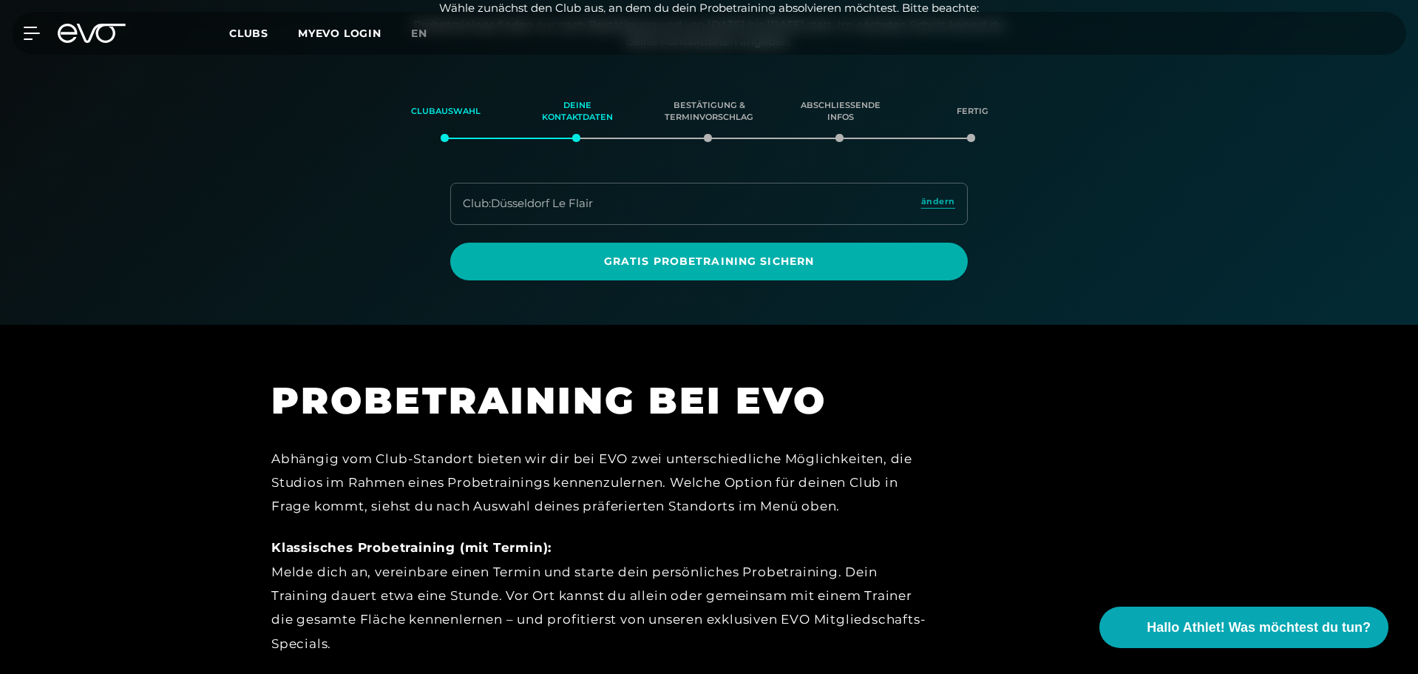
scroll to position [254, 0]
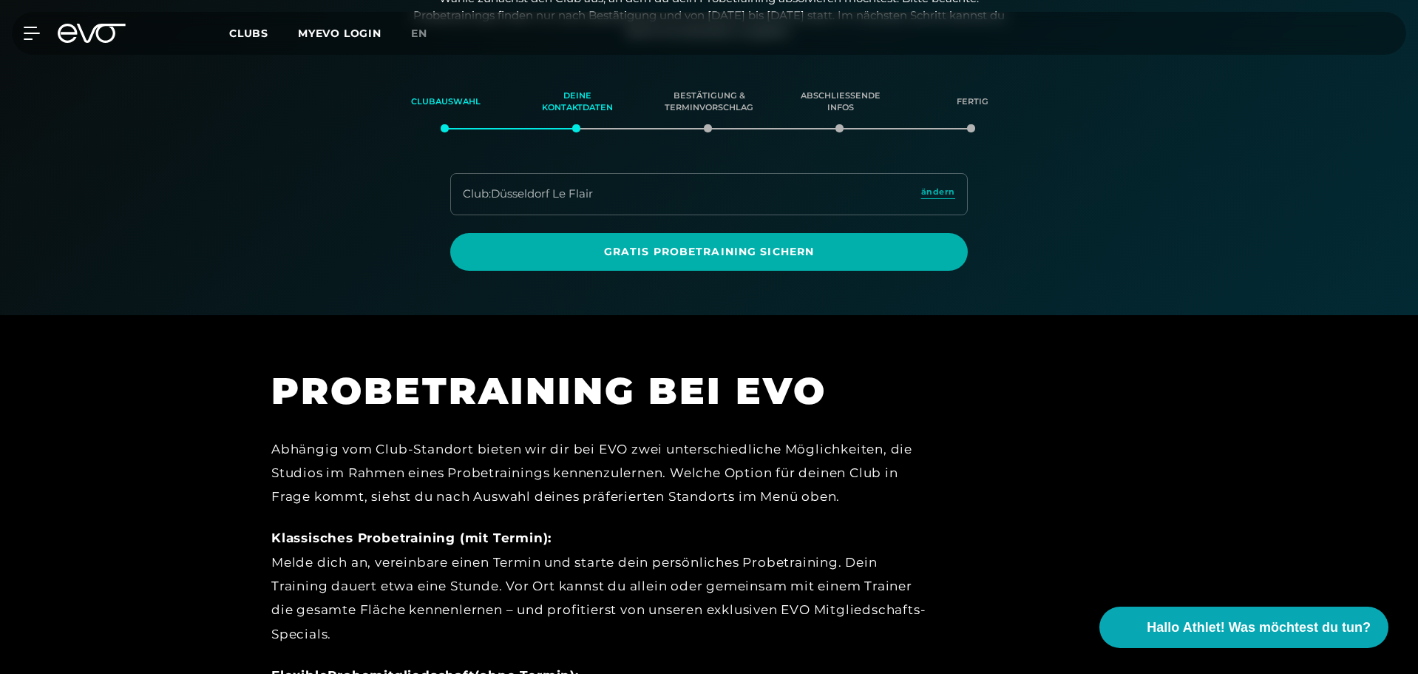
drag, startPoint x: 677, startPoint y: 194, endPoint x: 685, endPoint y: 190, distance: 9.3
click at [677, 194] on div "Club : Düsseldorf Le Flair ändern" at bounding box center [709, 194] width 518 height 42
click at [956, 186] on div "Club : Düsseldorf Le Flair ändern" at bounding box center [709, 194] width 518 height 42
click at [937, 193] on span "ändern" at bounding box center [938, 192] width 34 height 13
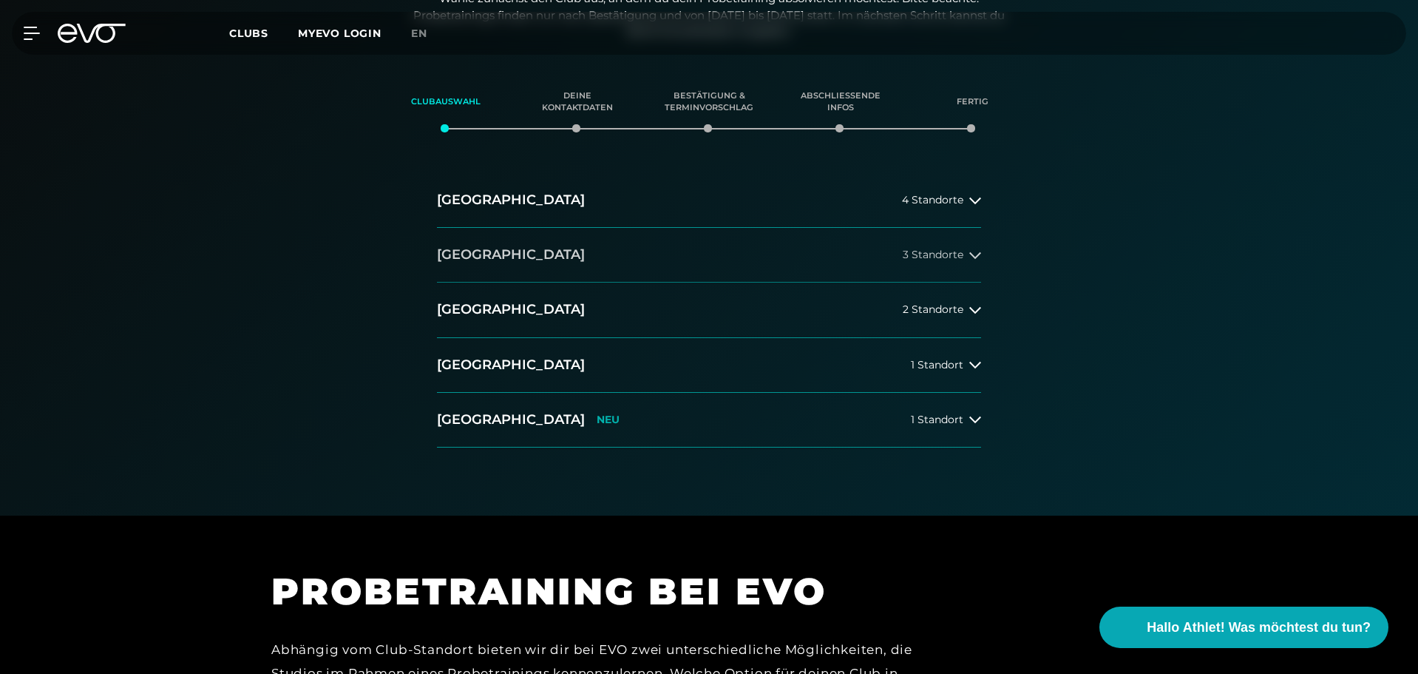
click at [494, 248] on button "[GEOGRAPHIC_DATA] 3 Standorte" at bounding box center [709, 255] width 544 height 55
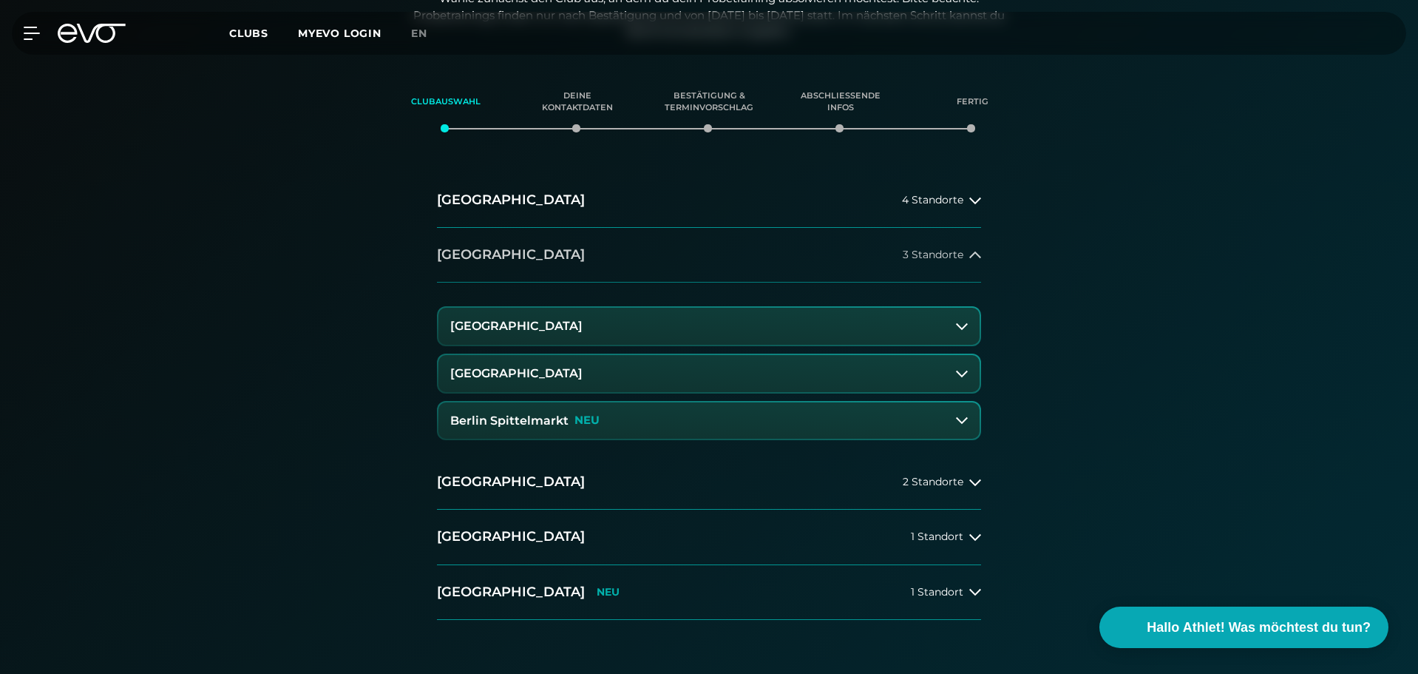
click at [523, 251] on button "[GEOGRAPHIC_DATA] 3 Standorte" at bounding box center [709, 255] width 544 height 55
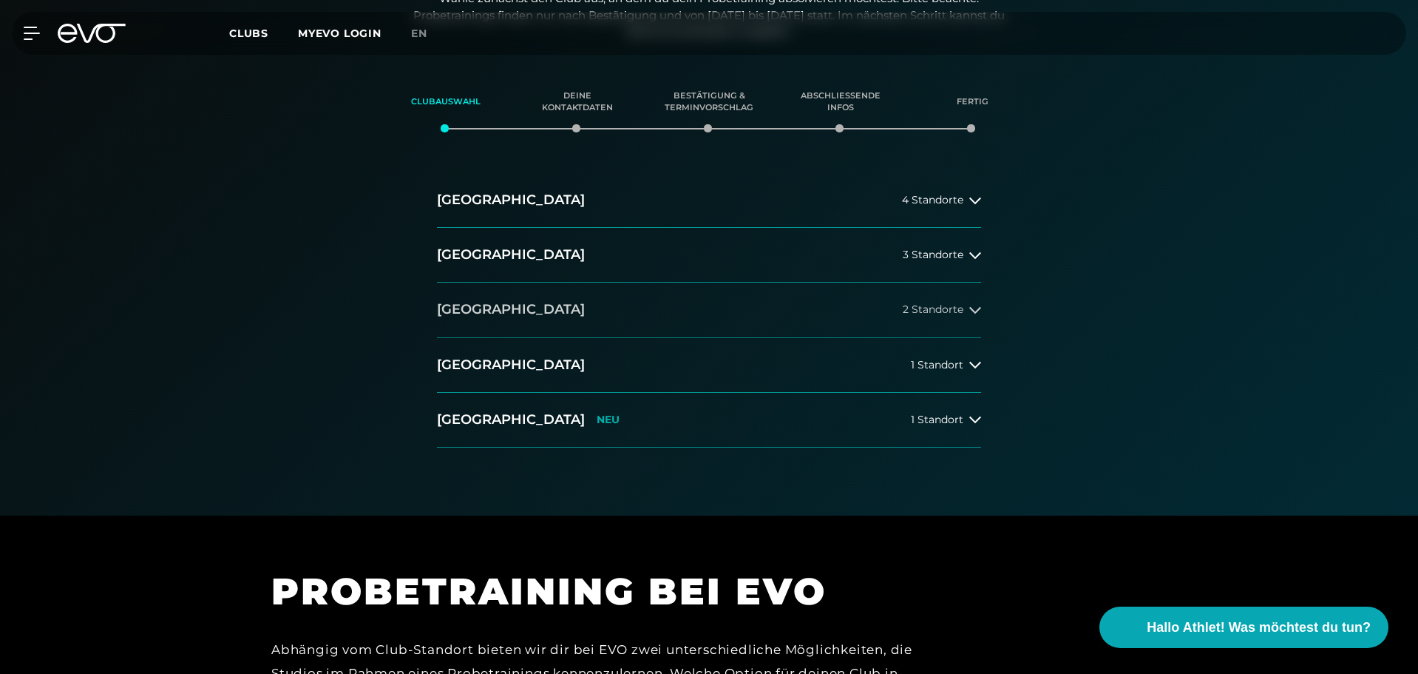
click at [508, 308] on h2 "[GEOGRAPHIC_DATA]" at bounding box center [511, 309] width 148 height 18
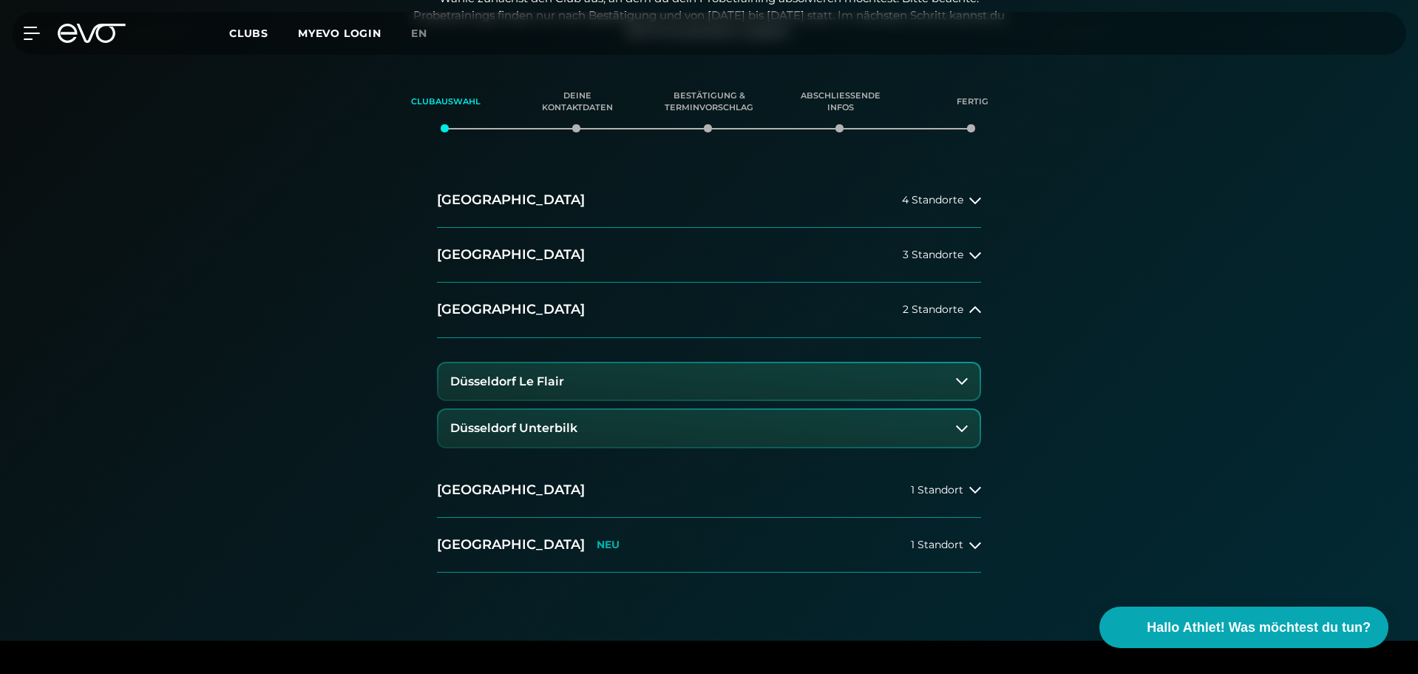
click at [524, 431] on h3 "Düsseldorf Unterbilk" at bounding box center [513, 427] width 127 height 13
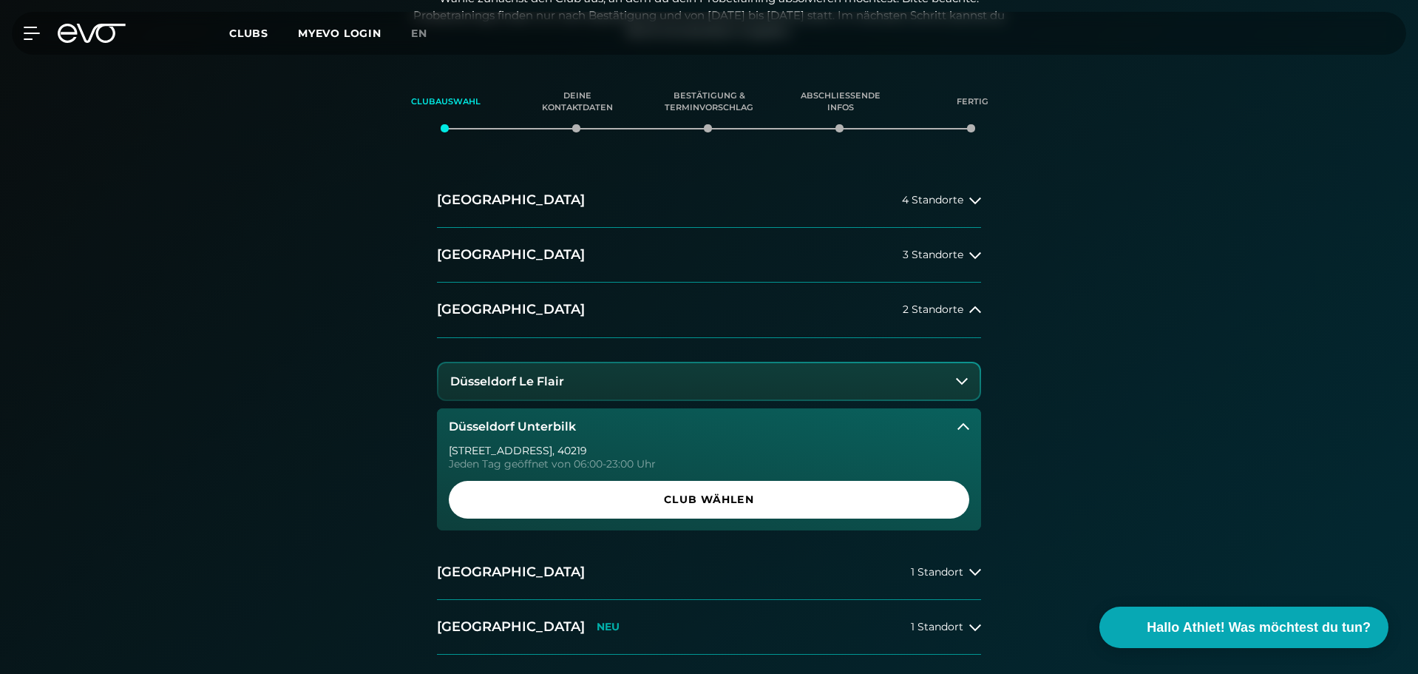
click at [740, 498] on span "Club wählen" at bounding box center [709, 500] width 450 height 16
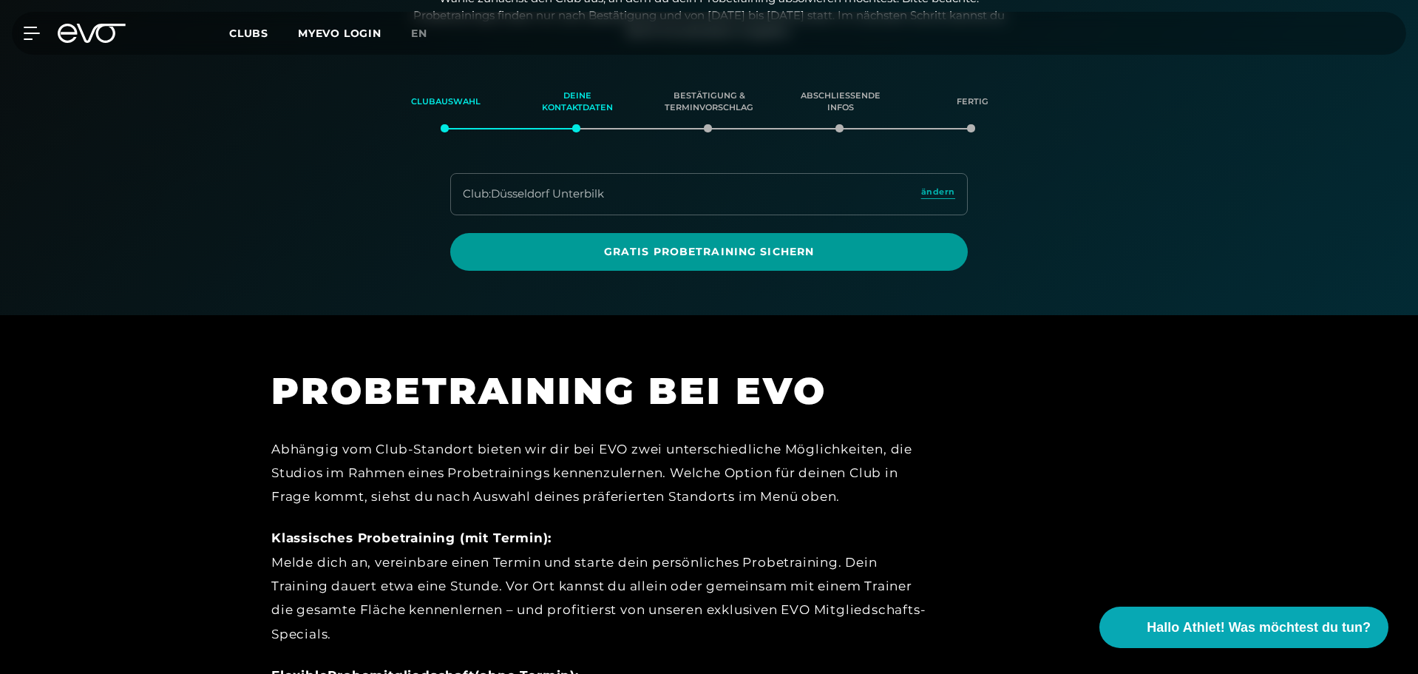
click at [714, 260] on span "Gratis Probetraining sichern" at bounding box center [709, 252] width 518 height 38
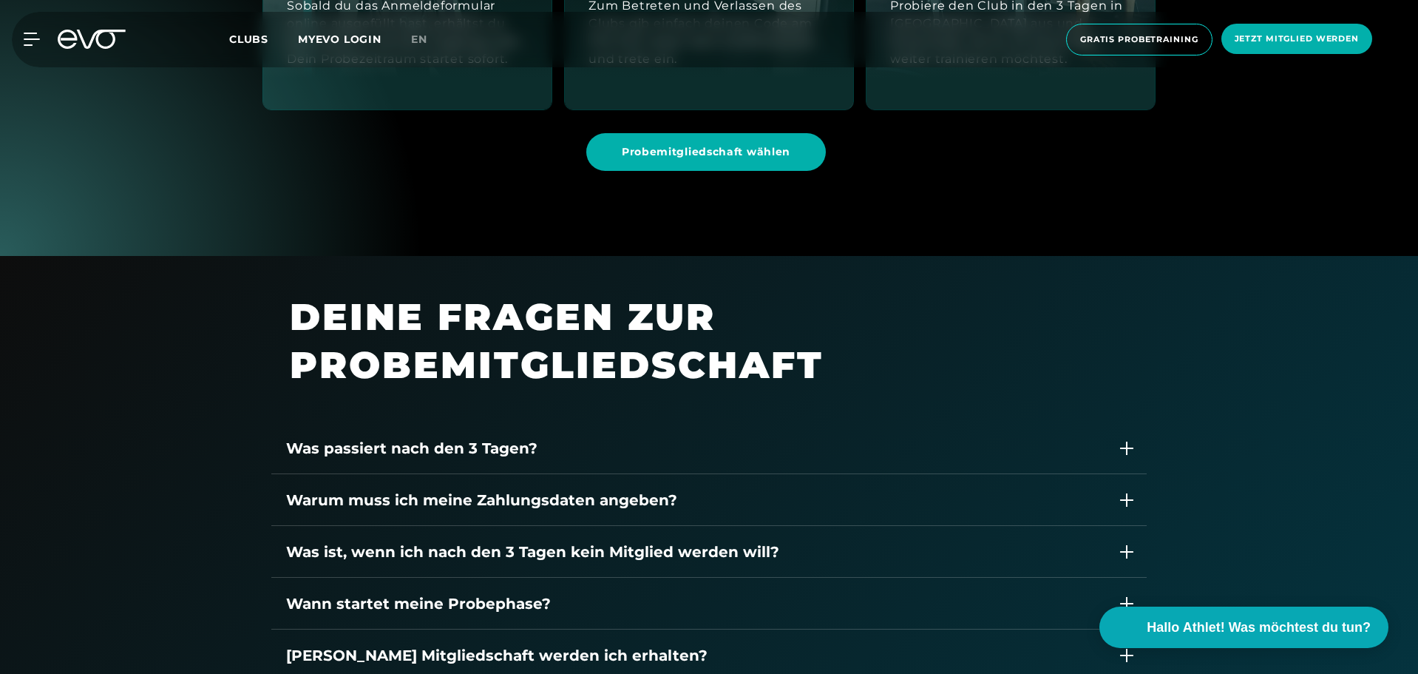
scroll to position [1954, 0]
